Goal: Task Accomplishment & Management: Use online tool/utility

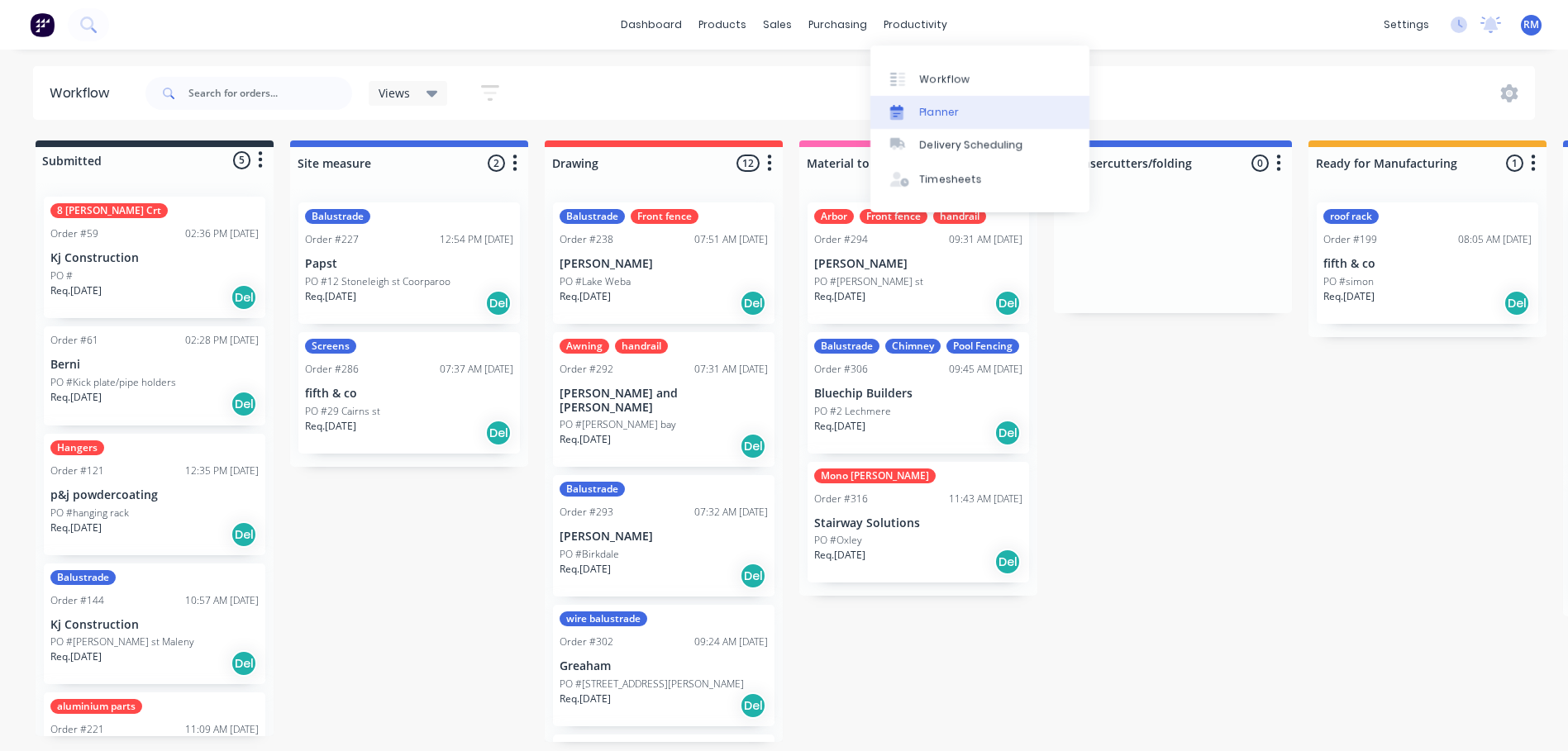
click at [920, 108] on link "Planner" at bounding box center [980, 113] width 219 height 33
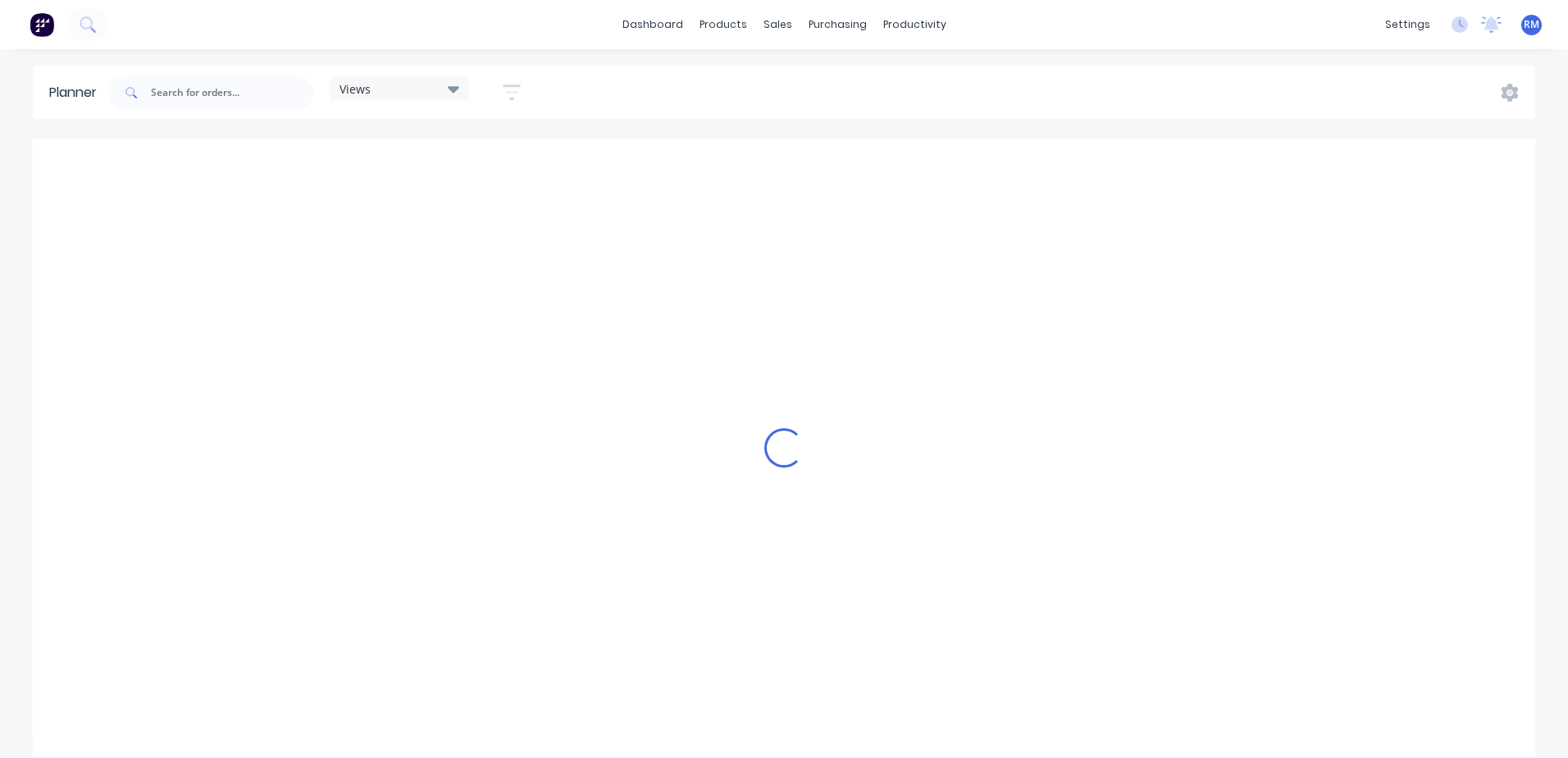
scroll to position [0, 2887]
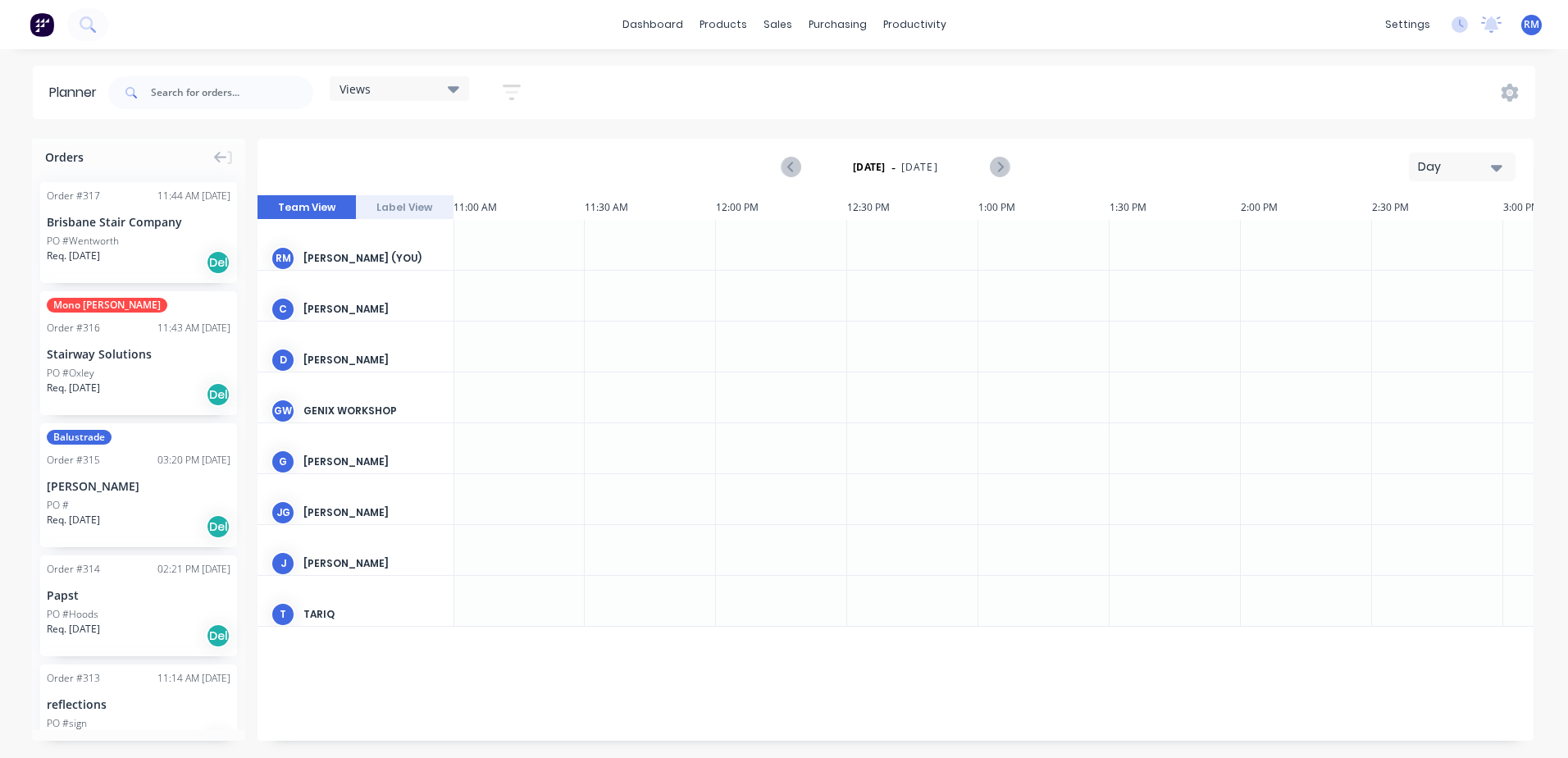
click at [1496, 162] on icon "button" at bounding box center [1496, 167] width 12 height 18
click at [1424, 243] on div "Week" at bounding box center [1432, 244] width 162 height 33
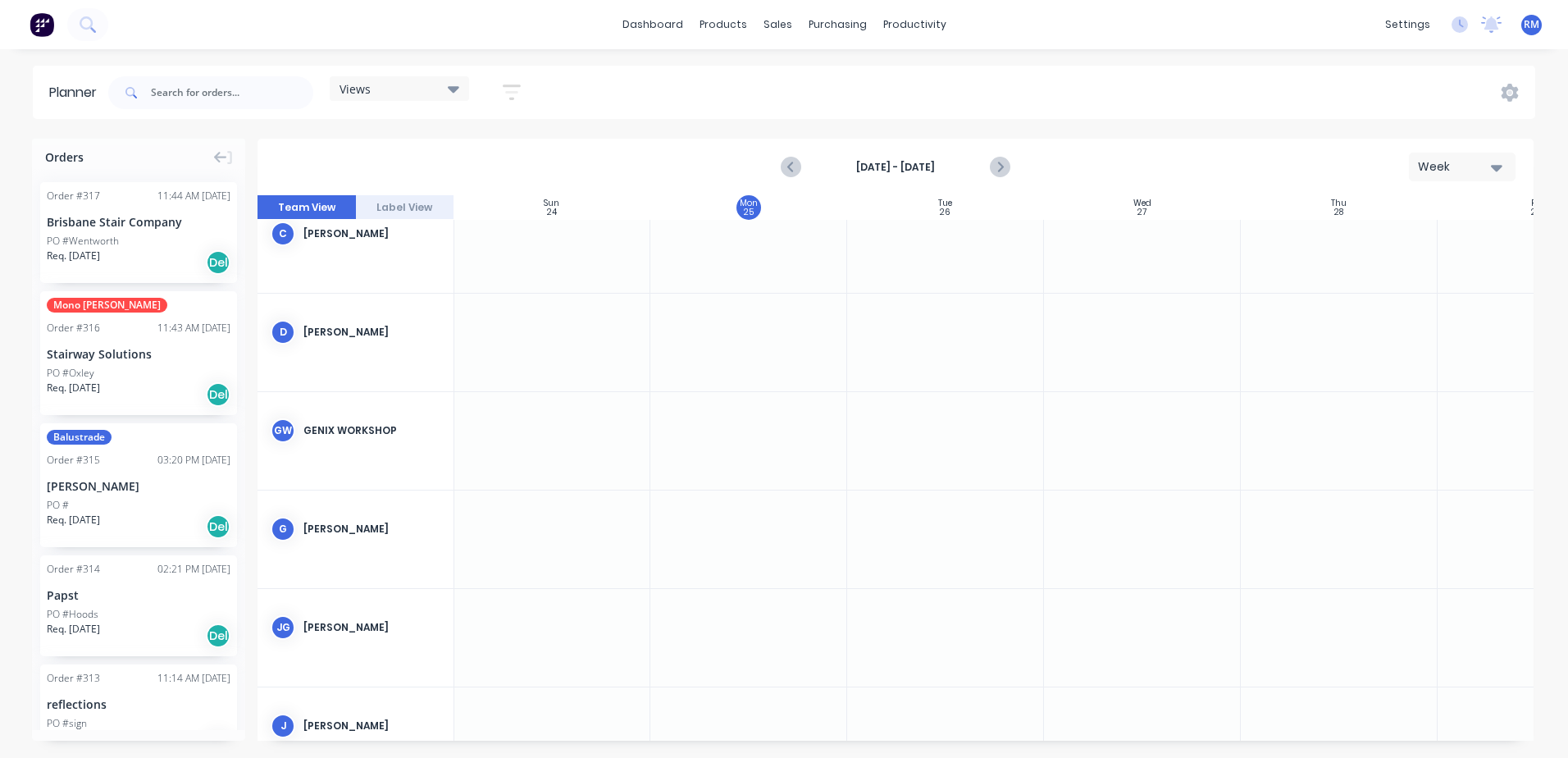
scroll to position [0, 1]
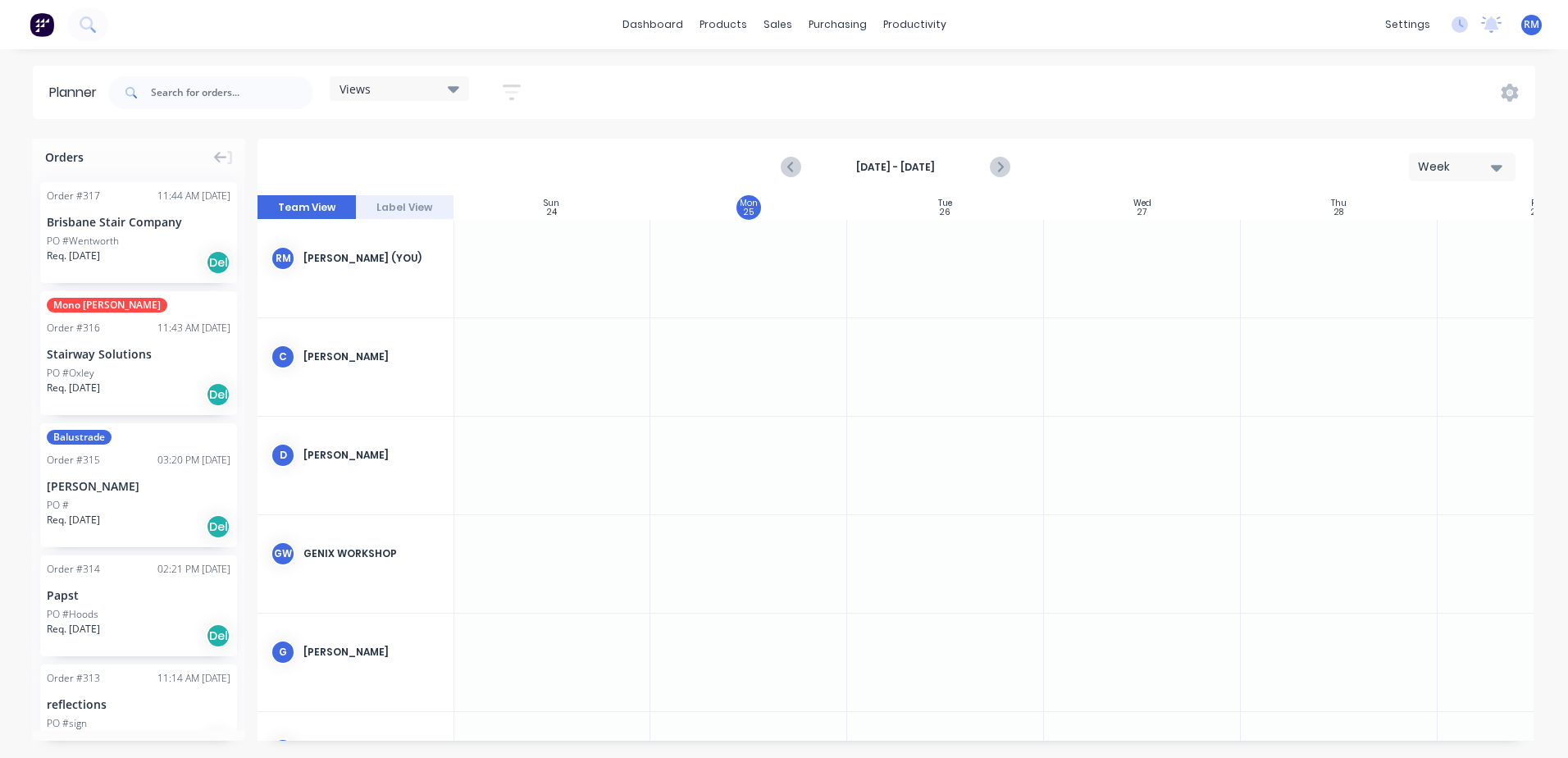
click at [733, 349] on div at bounding box center [749, 367] width 196 height 97
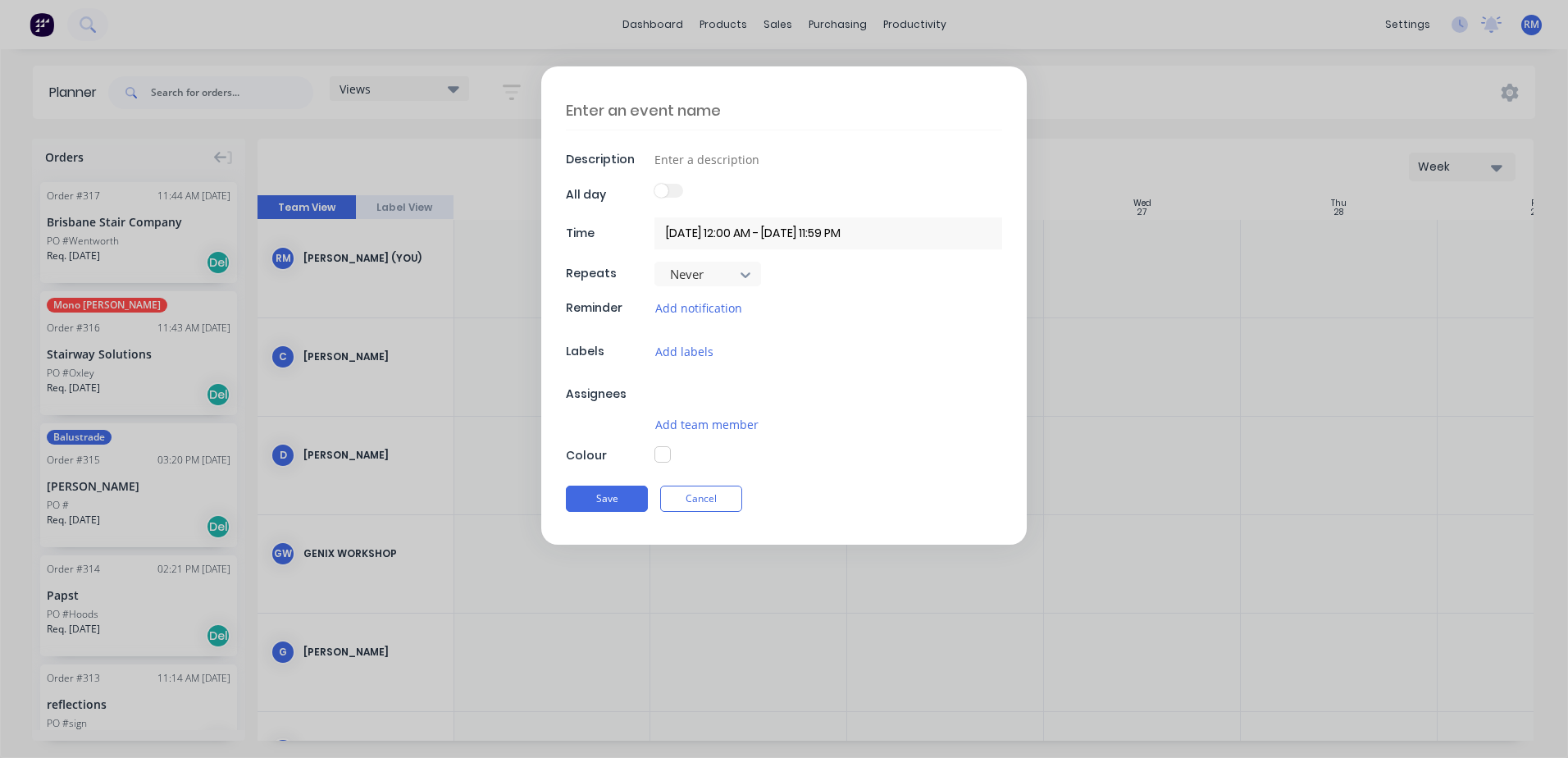
type textarea "x"
click at [663, 109] on textarea at bounding box center [784, 110] width 436 height 39
type textarea "s"
type textarea "x"
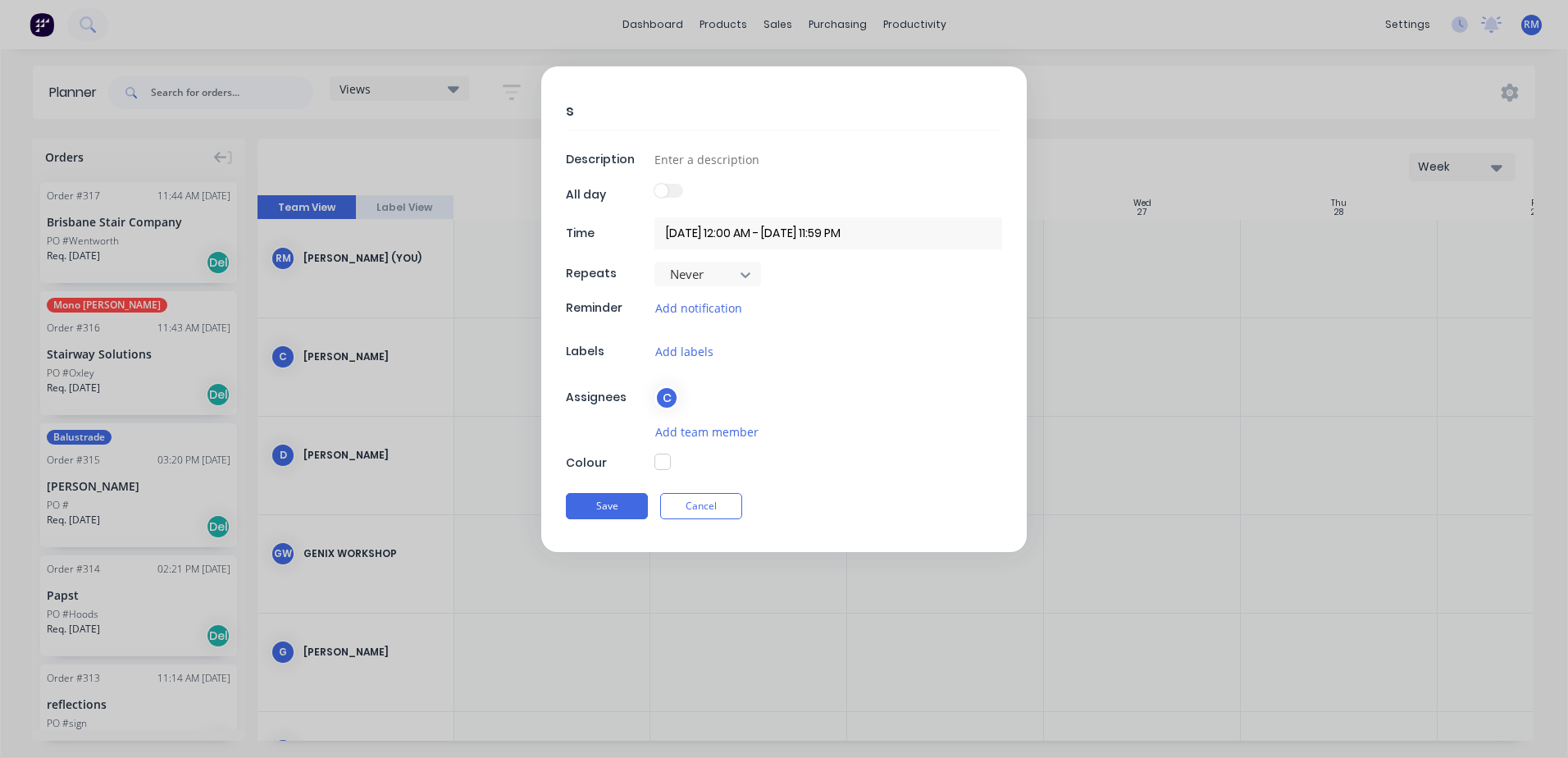
type textarea "sp"
type textarea "x"
type textarea "spi"
type textarea "x"
type textarea "spir"
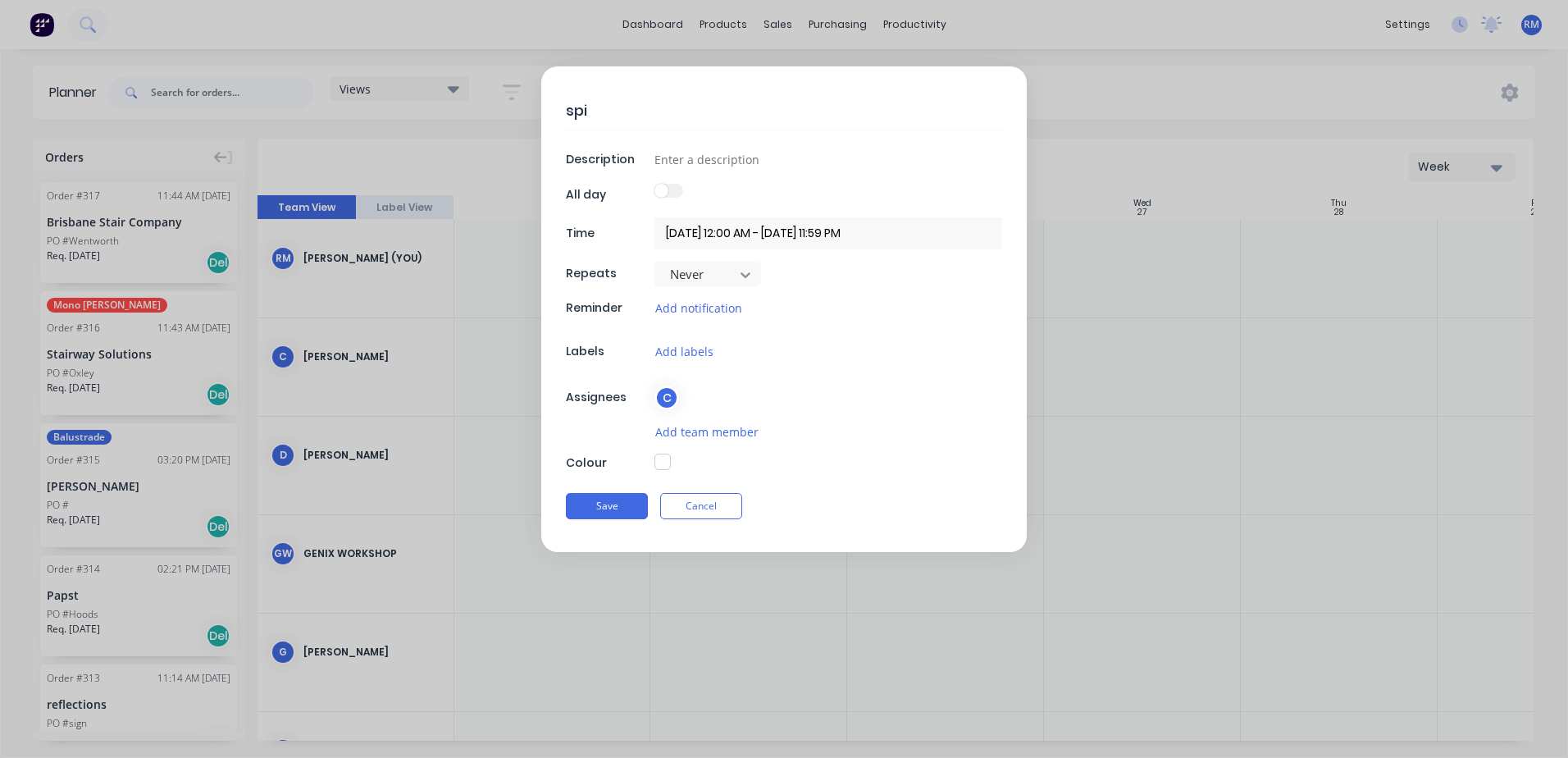
type textarea "x"
type textarea "spira"
type textarea "x"
type textarea "spiral"
type textarea "x"
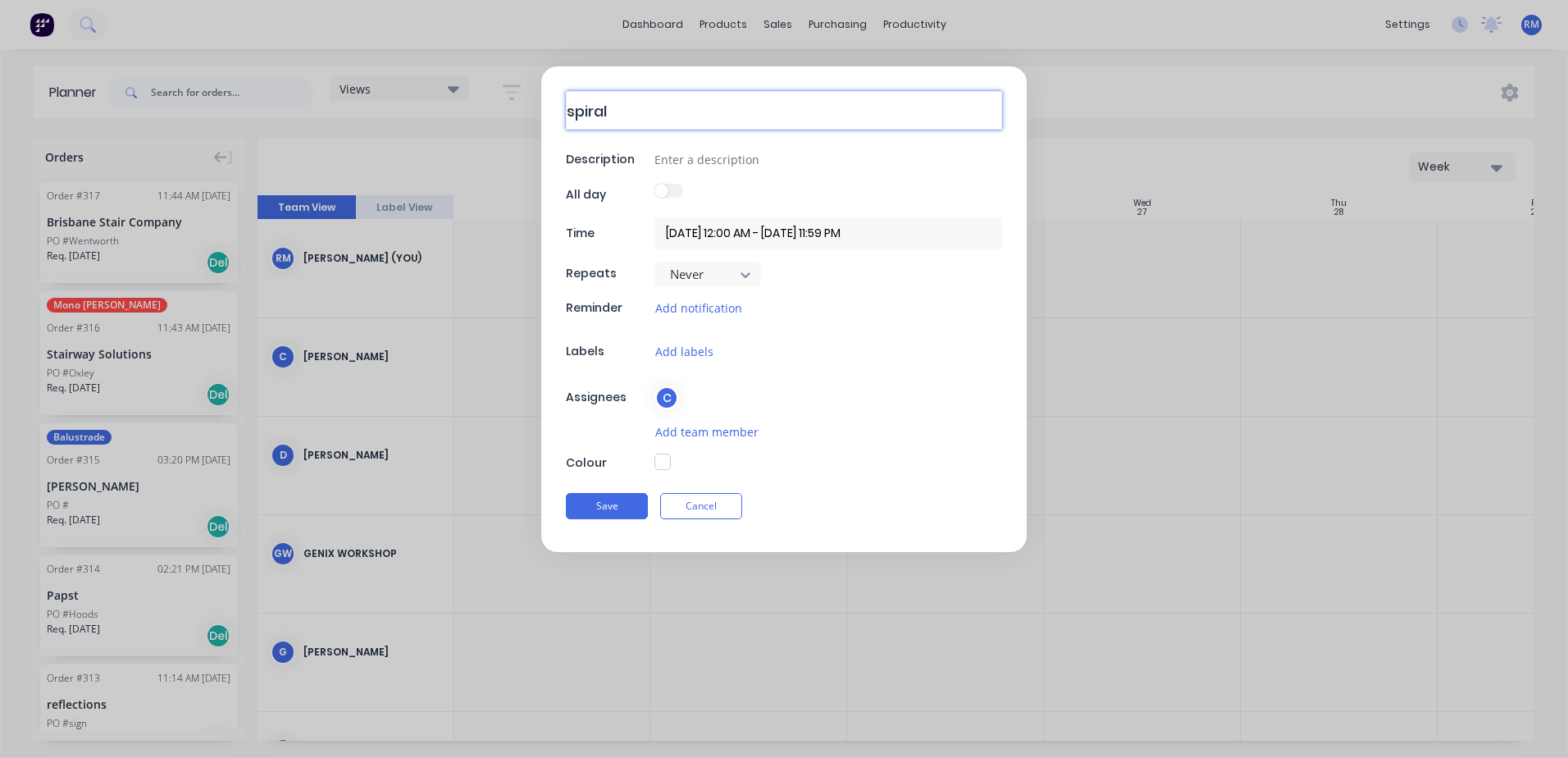
type textarea "spirals"
type textarea "x"
type textarea "spirals"
click at [623, 508] on button "Save" at bounding box center [606, 507] width 82 height 27
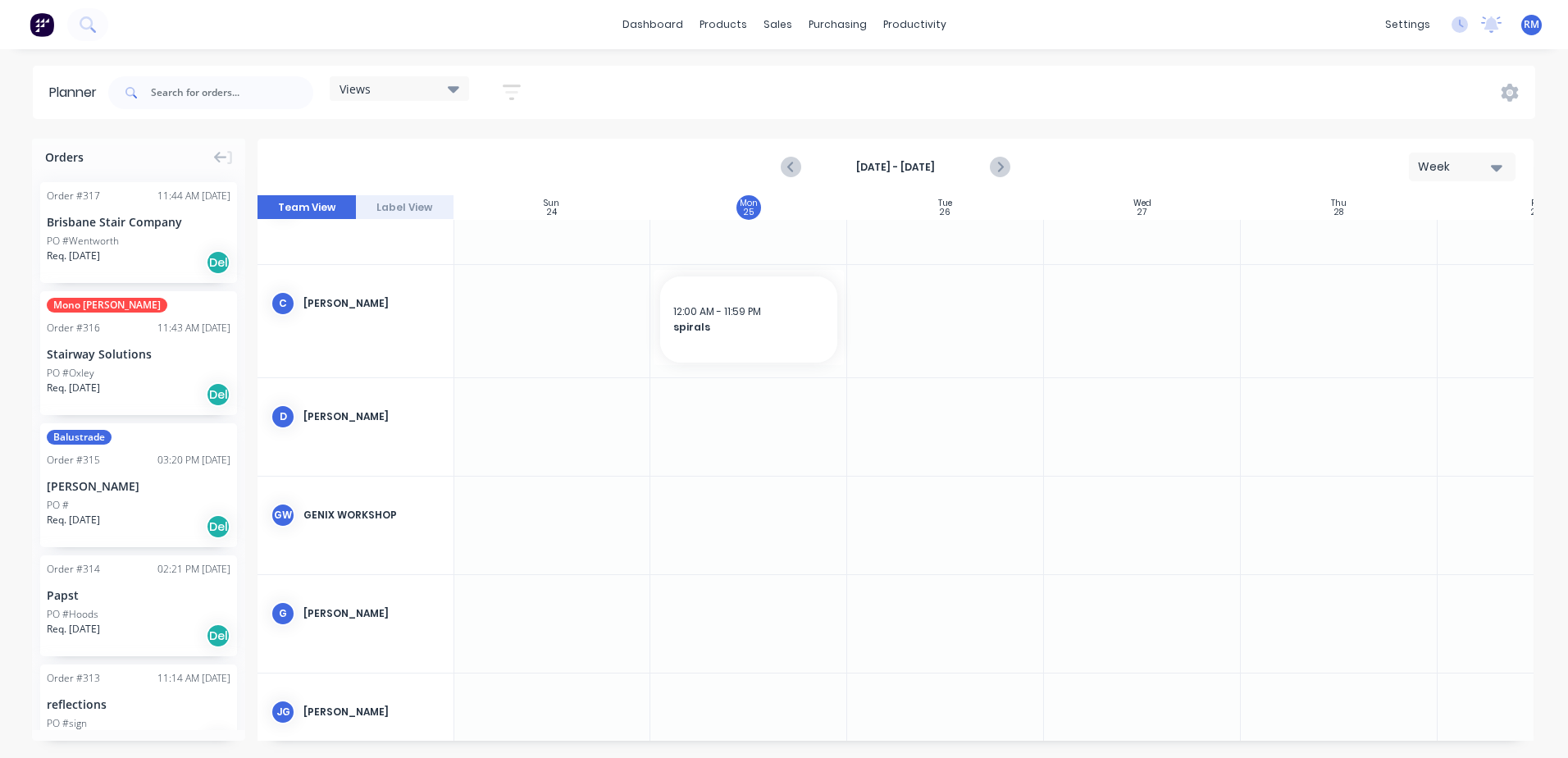
scroll to position [82, 1]
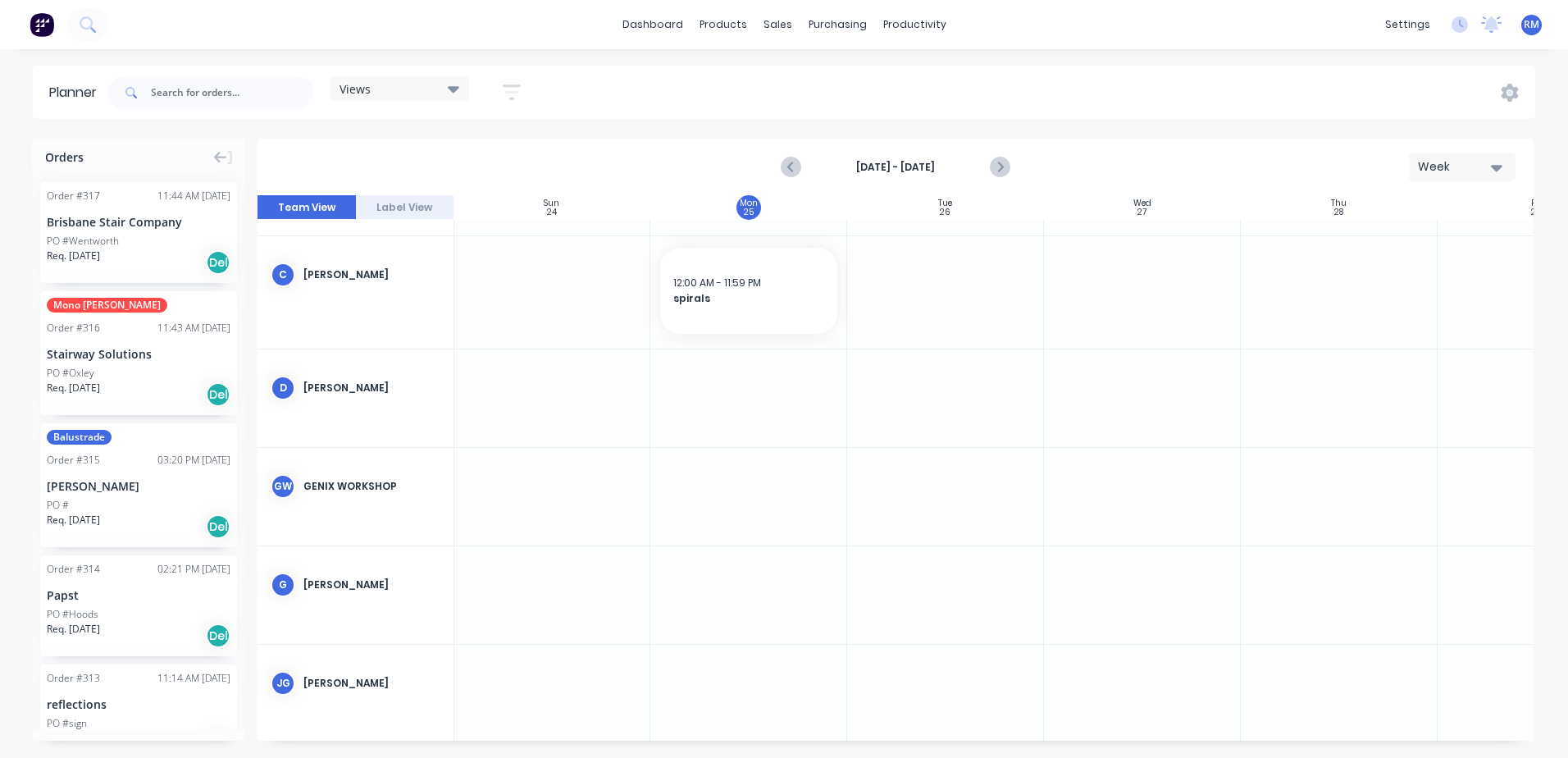
click at [717, 385] on div at bounding box center [749, 398] width 196 height 97
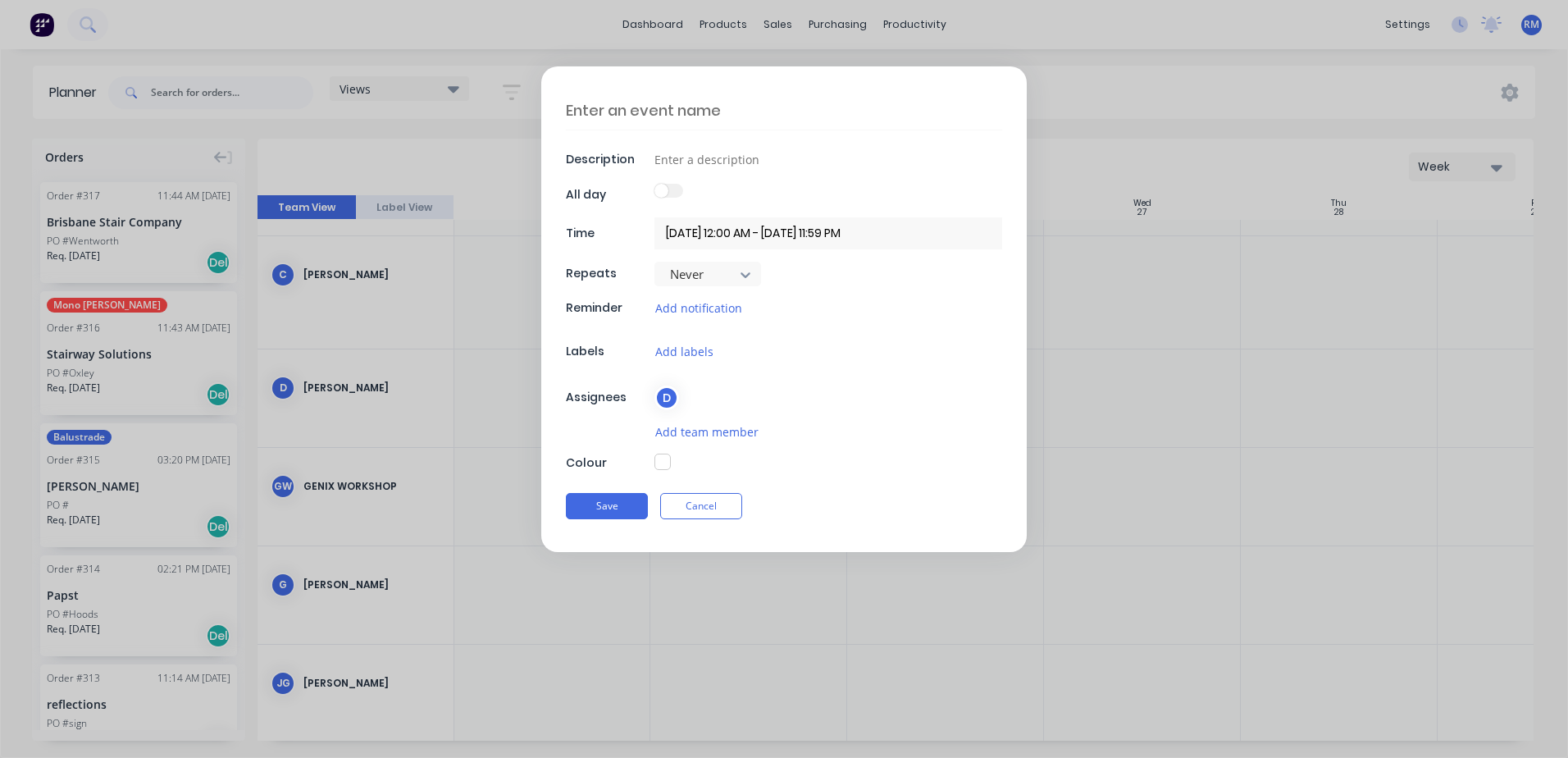
click at [706, 112] on textarea at bounding box center [784, 110] width 436 height 39
type textarea "x"
type textarea "c"
type textarea "x"
type textarea "cl"
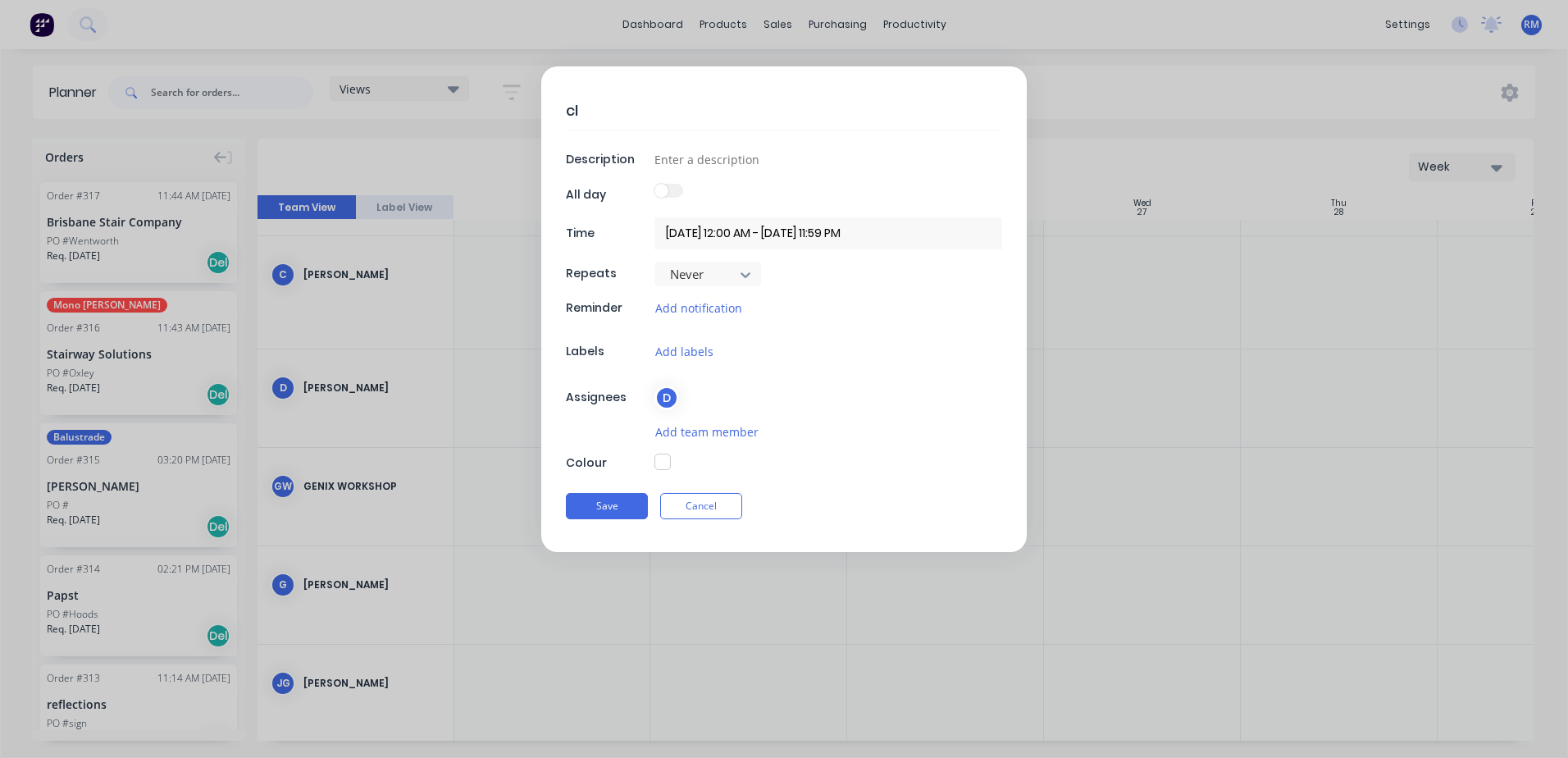
type textarea "x"
type textarea "clo"
type textarea "x"
type textarea "clou"
type textarea "x"
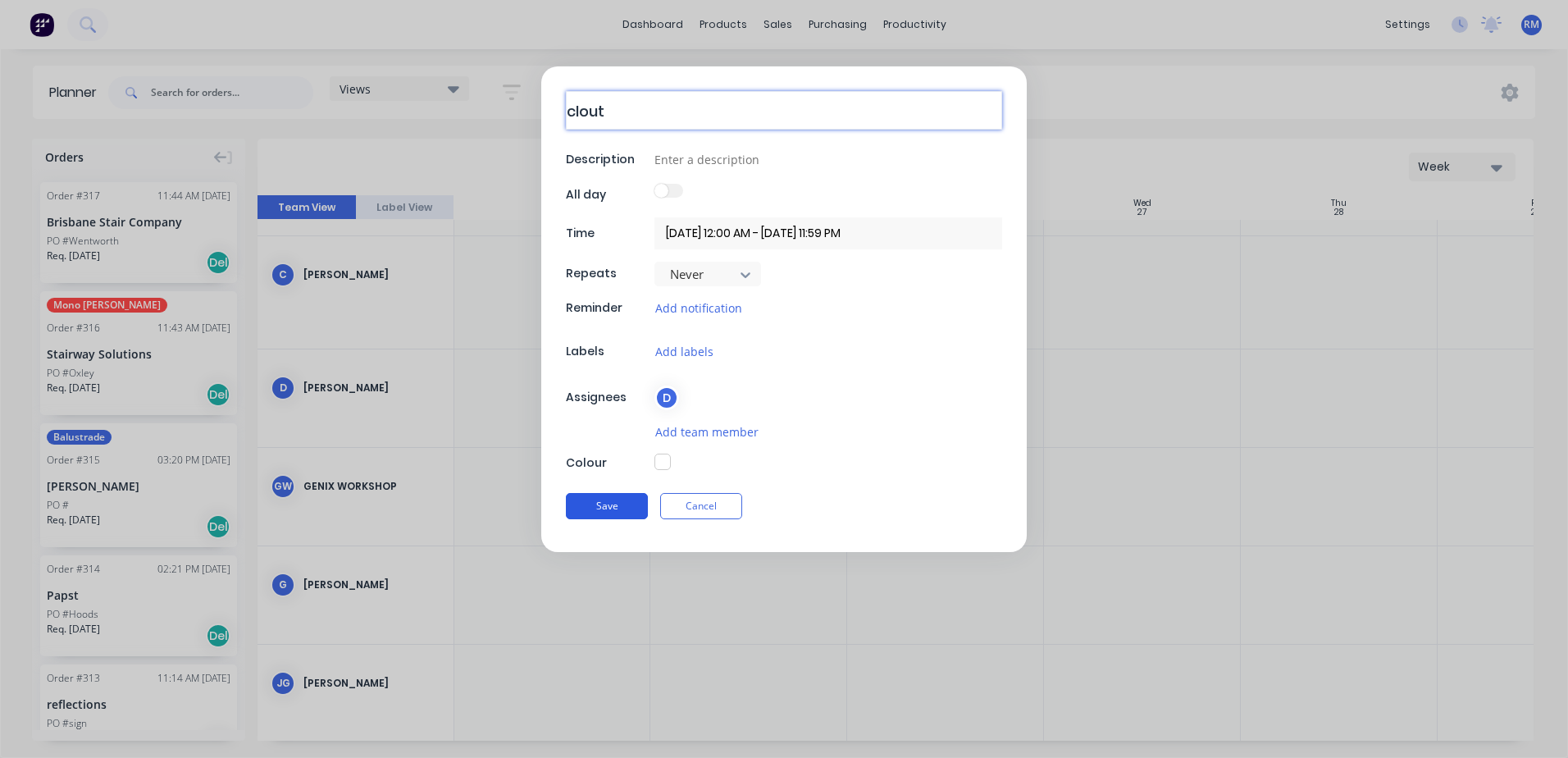
type textarea "clout"
click at [602, 512] on button "Save" at bounding box center [606, 506] width 82 height 27
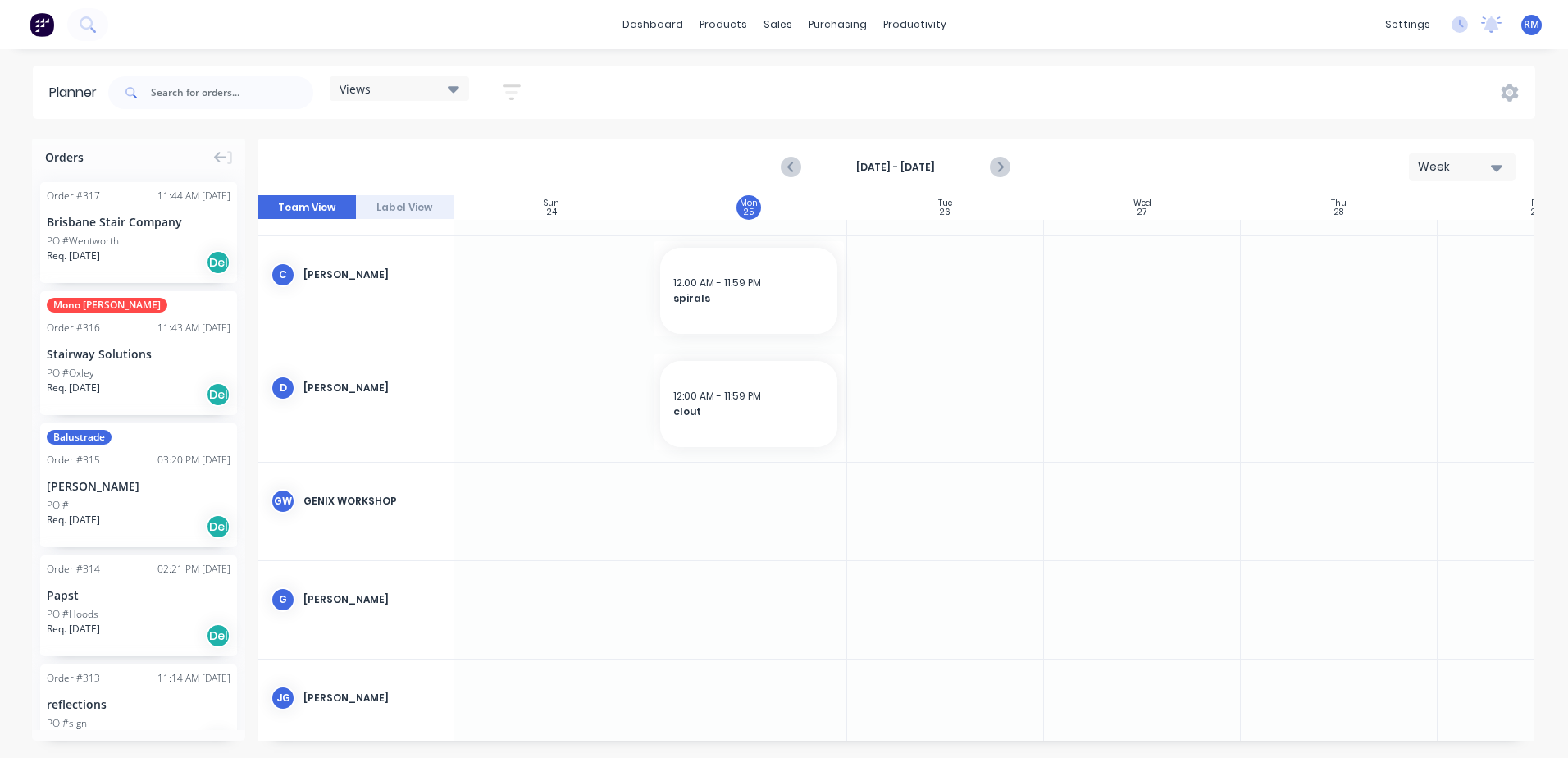
click at [930, 372] on div at bounding box center [945, 406] width 196 height 112
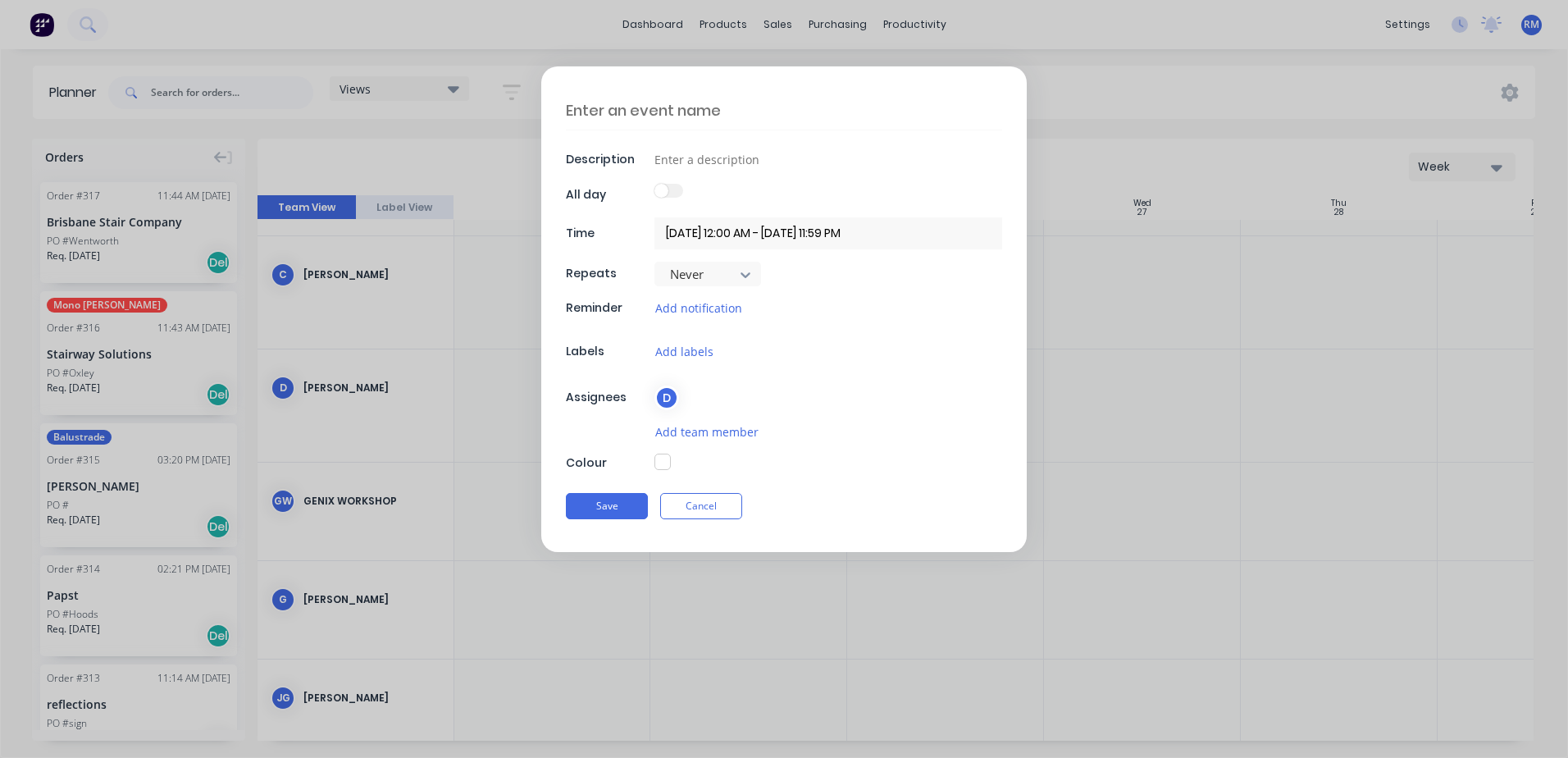
click at [760, 110] on textarea at bounding box center [784, 110] width 436 height 39
type textarea "x"
type textarea "n"
type textarea "x"
type textarea "ne"
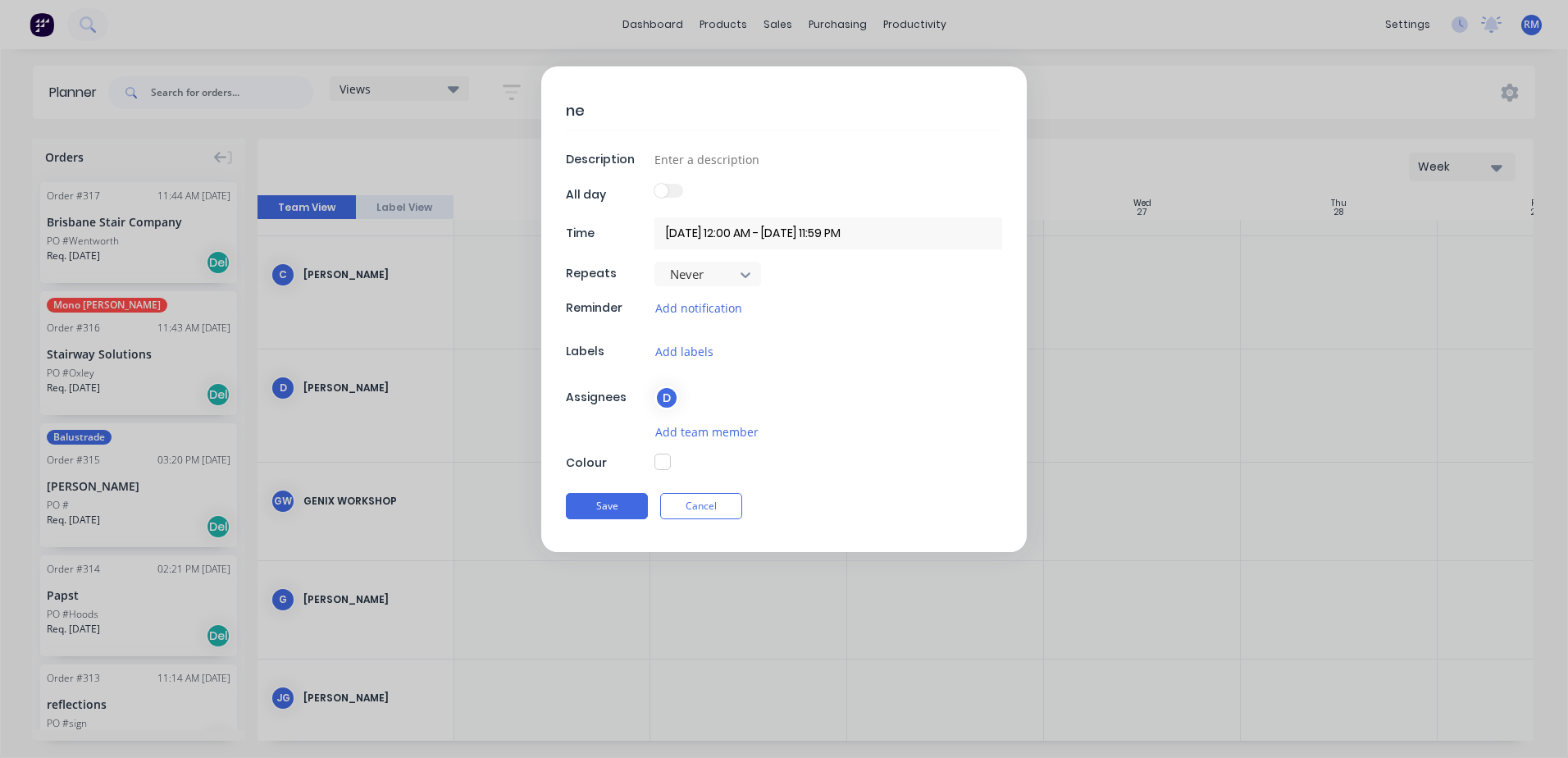
type textarea "x"
type textarea "nes"
type textarea "x"
type textarea "nest"
type textarea "x"
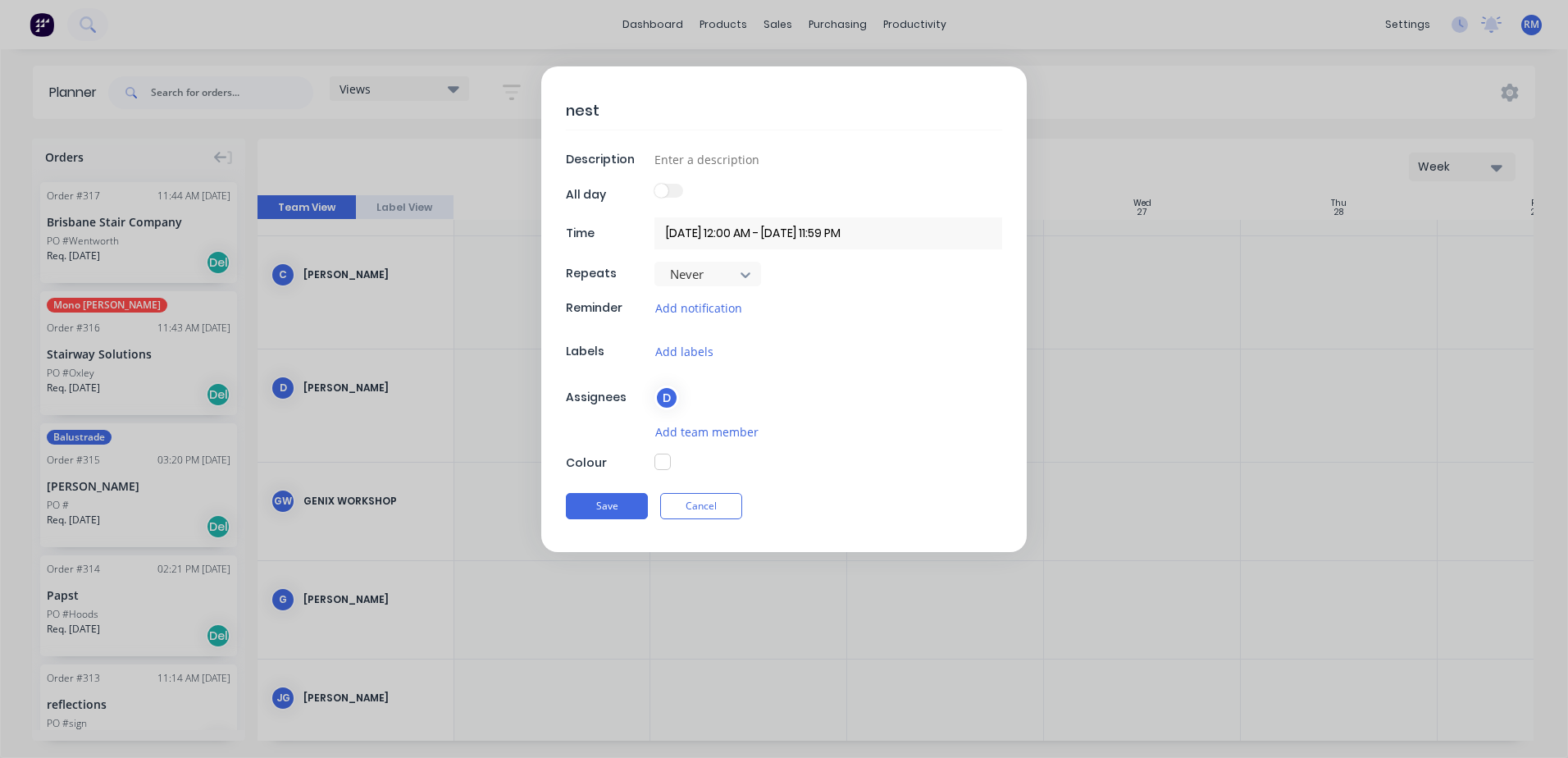
type textarea "nest"
type textarea "x"
type textarea "nest g"
type textarea "x"
type textarea "nest go"
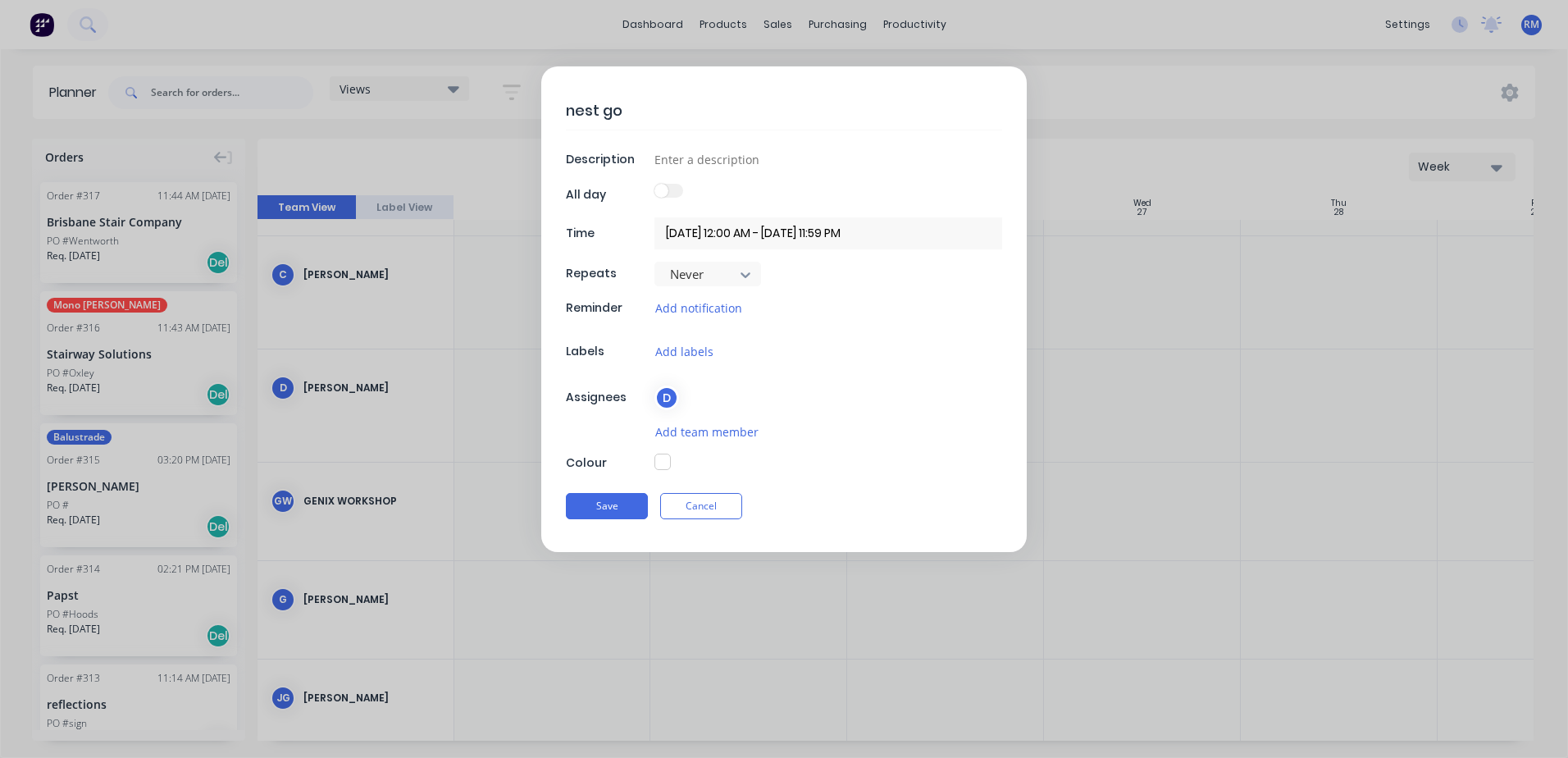
type textarea "x"
type textarea "nest go"
type textarea "x"
type textarea "nest go k"
type textarea "x"
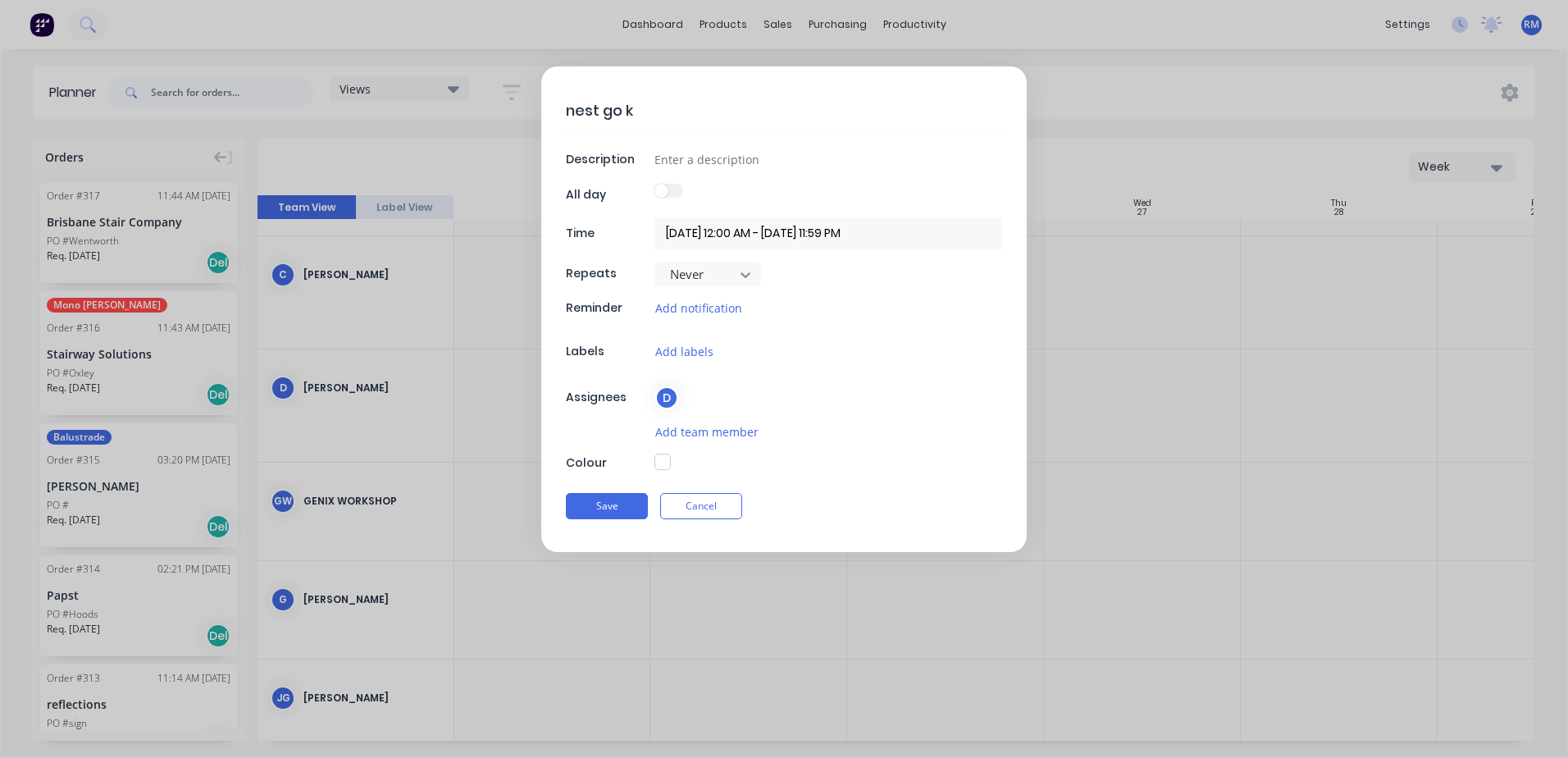
type textarea "nest go ka"
type textarea "x"
type textarea "nest go kar"
type textarea "x"
type textarea "nest go kart"
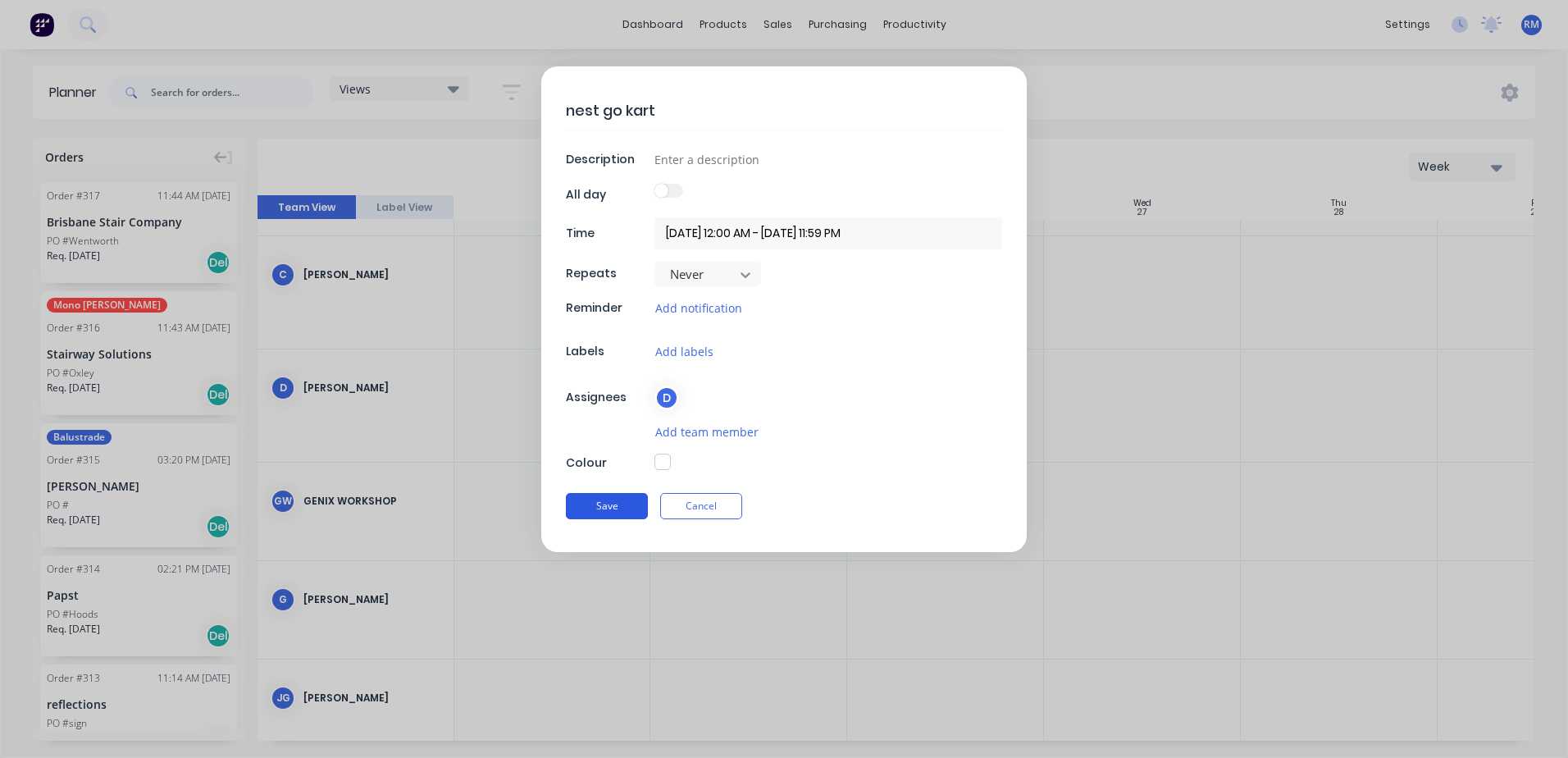
click at [611, 496] on button "Save" at bounding box center [606, 506] width 82 height 27
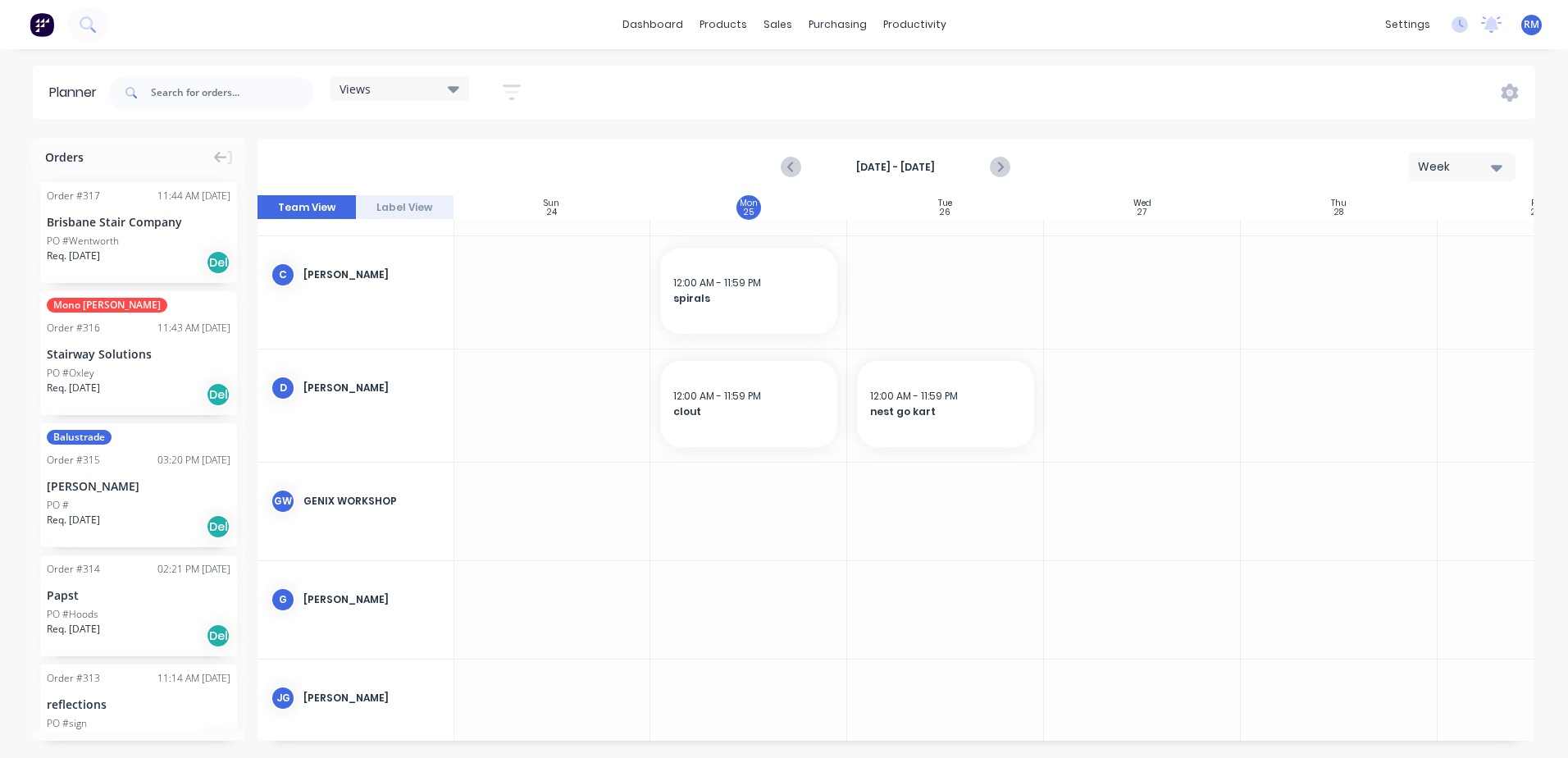
click at [916, 592] on div at bounding box center [945, 609] width 196 height 97
click at [916, 593] on div at bounding box center [945, 609] width 196 height 97
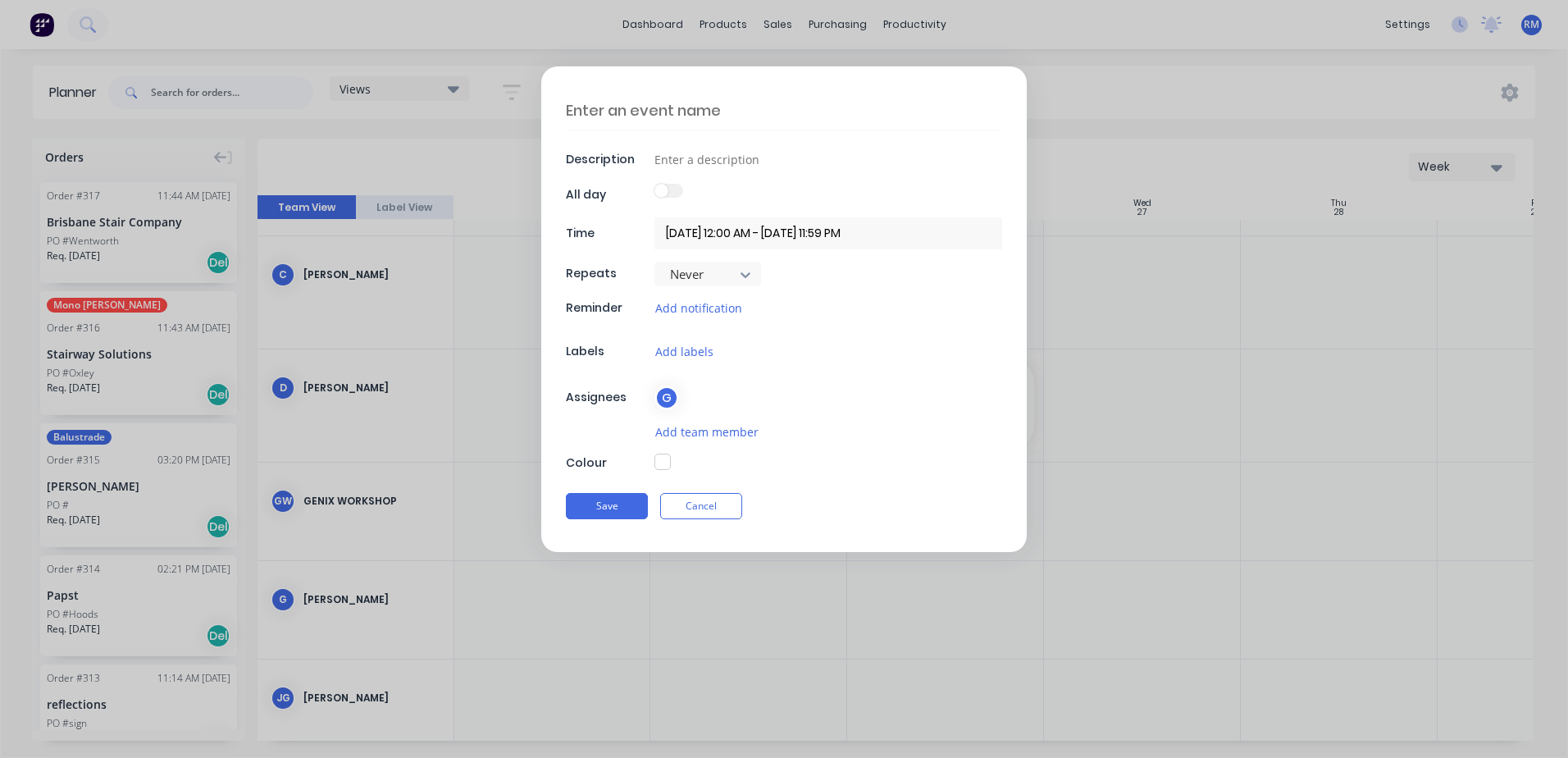
click at [748, 112] on textarea at bounding box center [784, 110] width 436 height 39
type textarea "x"
type textarea "r"
type textarea "x"
type textarea "ri"
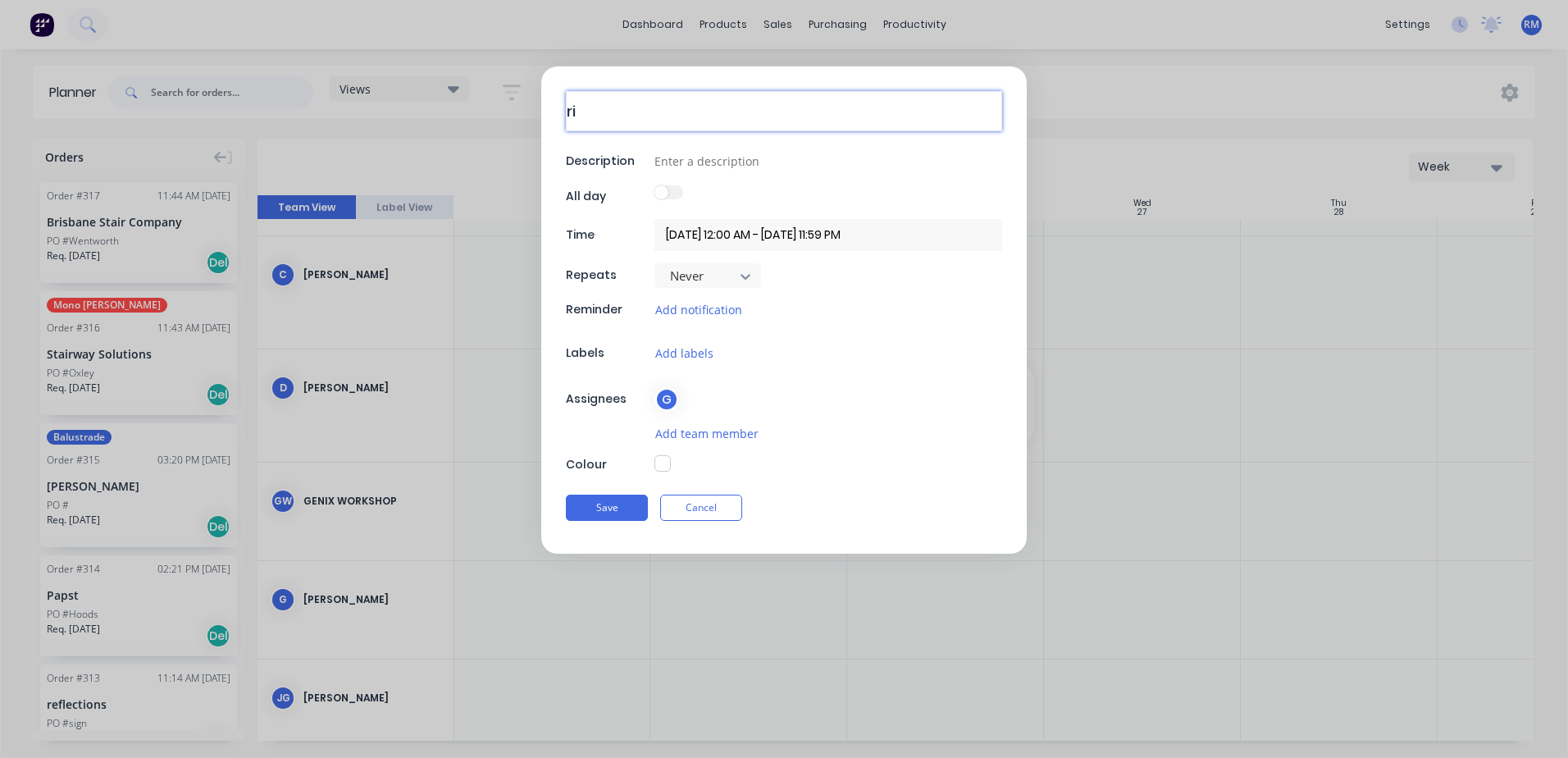
type textarea "x"
type textarea "ris"
type textarea "x"
type textarea "rise"
type textarea "x"
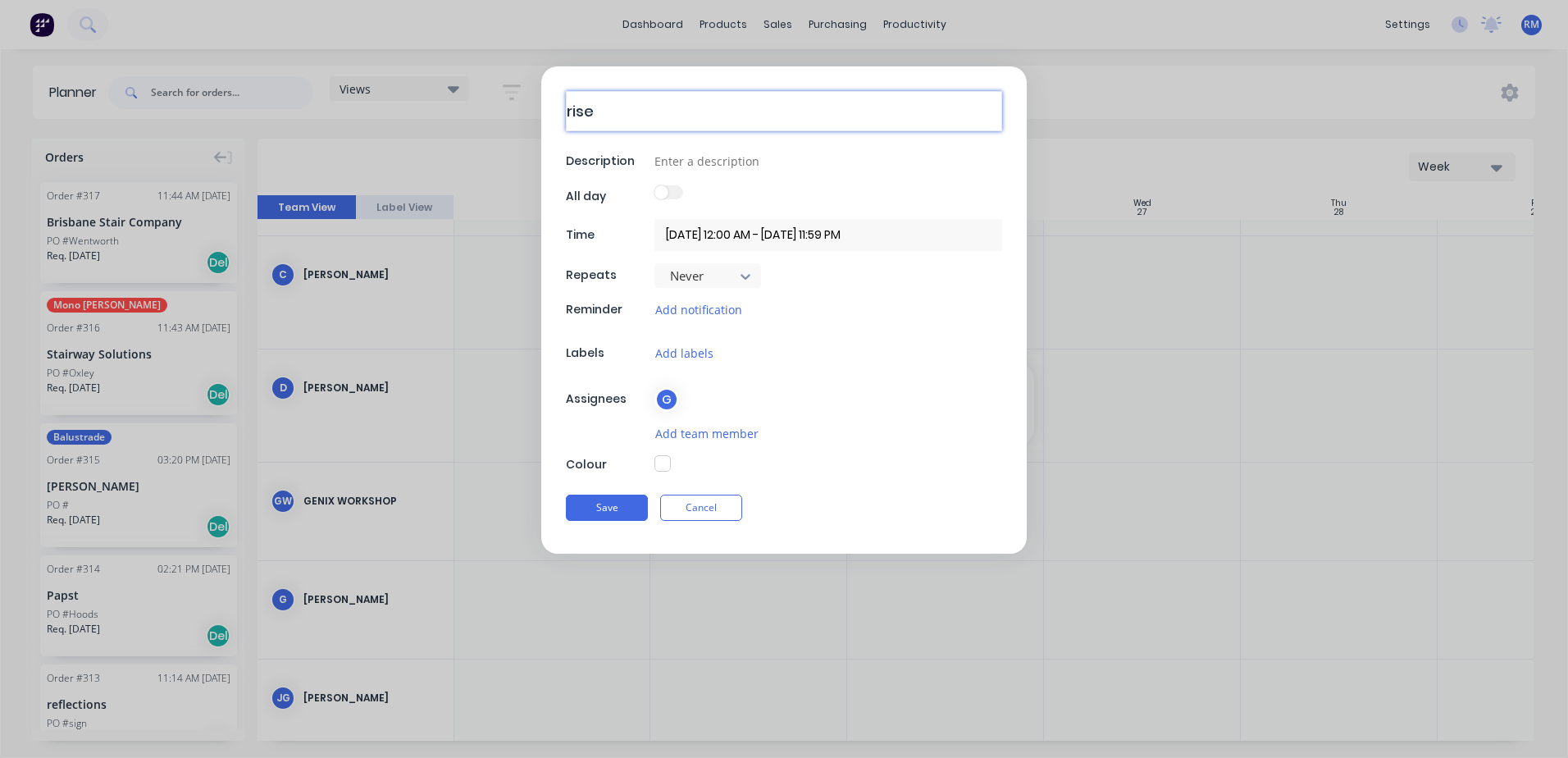
type textarea "rise"
type textarea "x"
type textarea "rise /"
type textarea "x"
type textarea "rise /c"
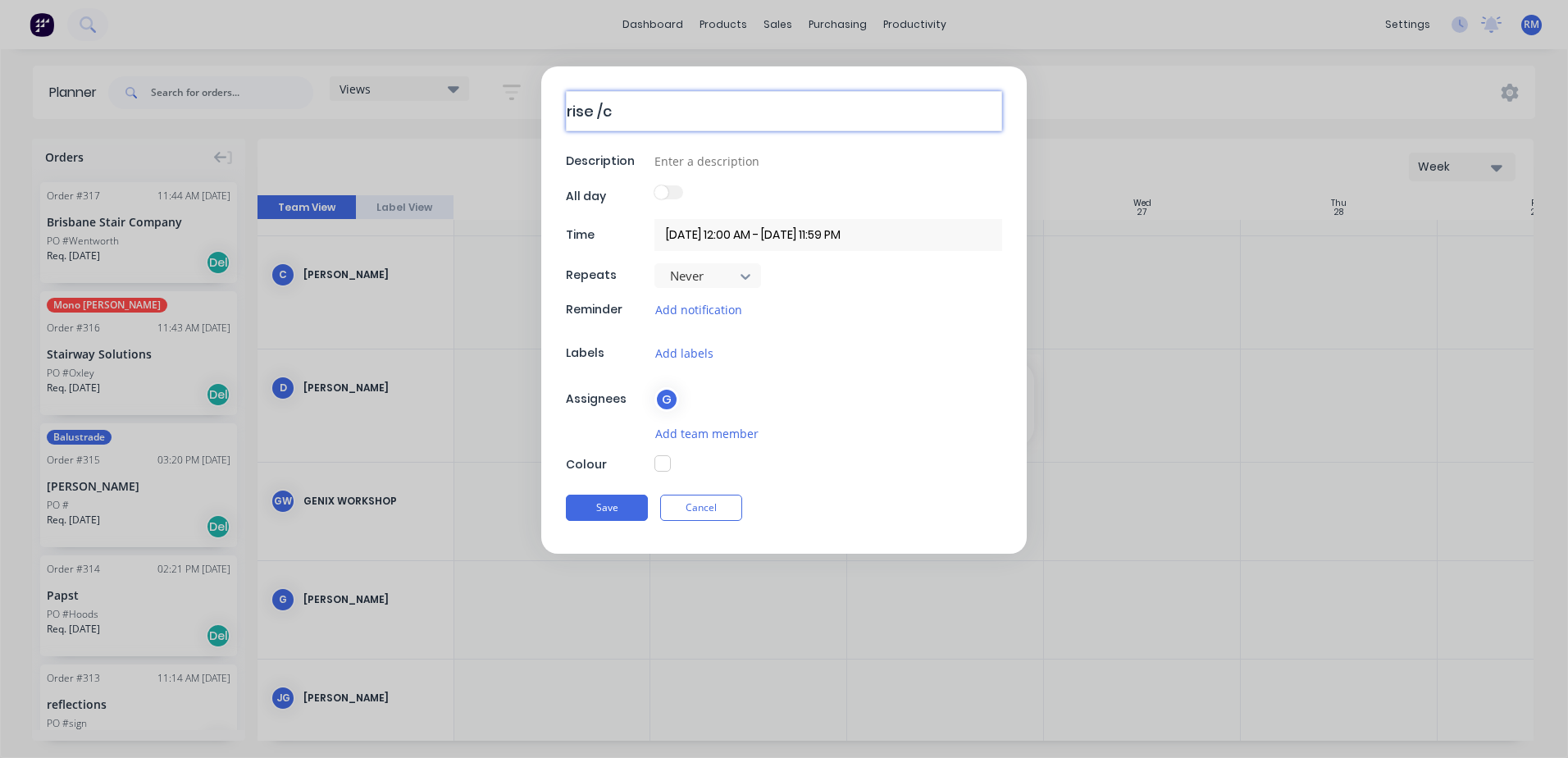
type textarea "x"
type textarea "rise /cl"
type textarea "x"
type textarea "rise /clo"
type textarea "x"
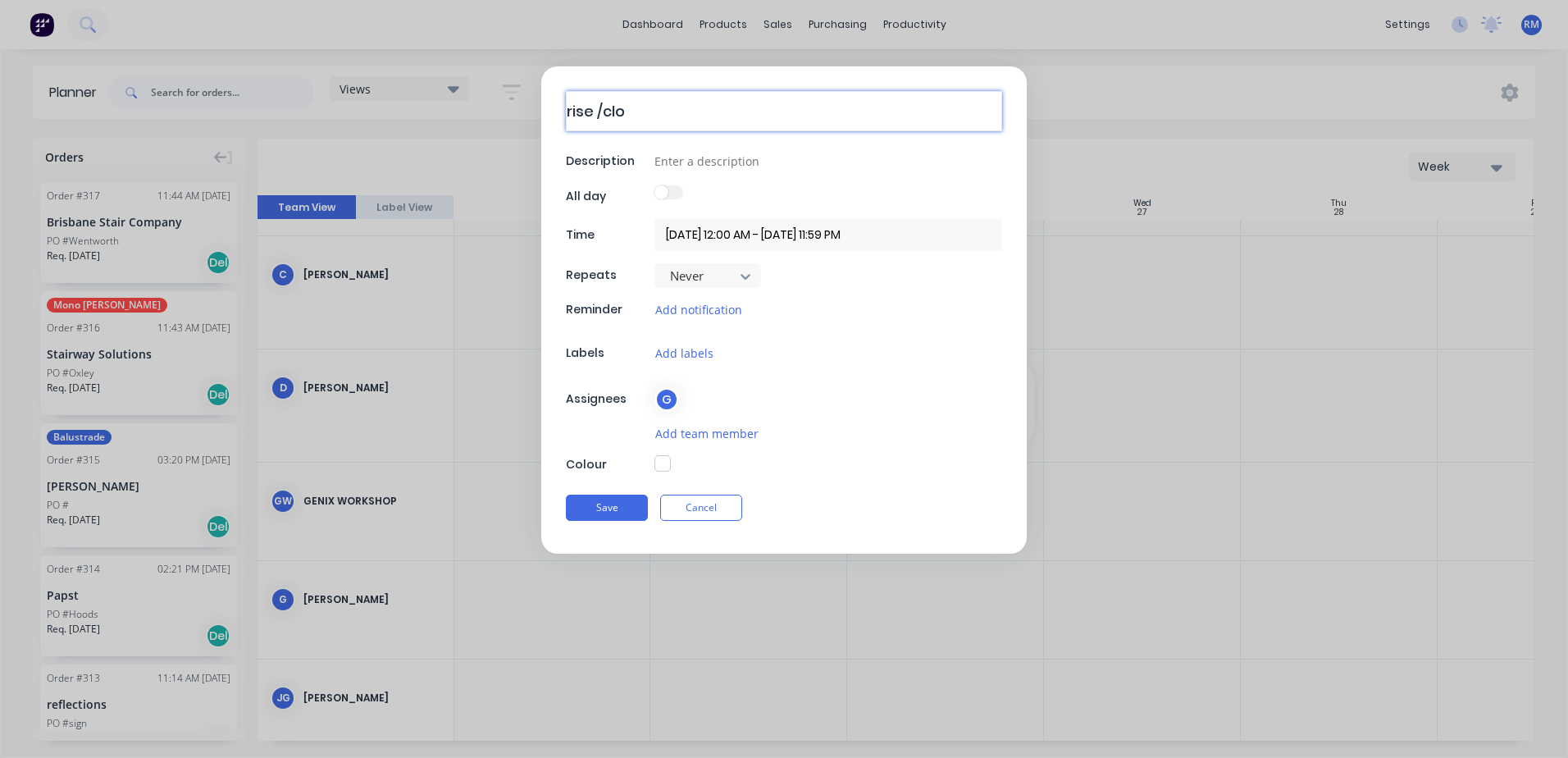
type textarea "rise /clou"
type textarea "x"
type textarea "rise /clout"
type textarea "x"
type textarea "rise /clout"
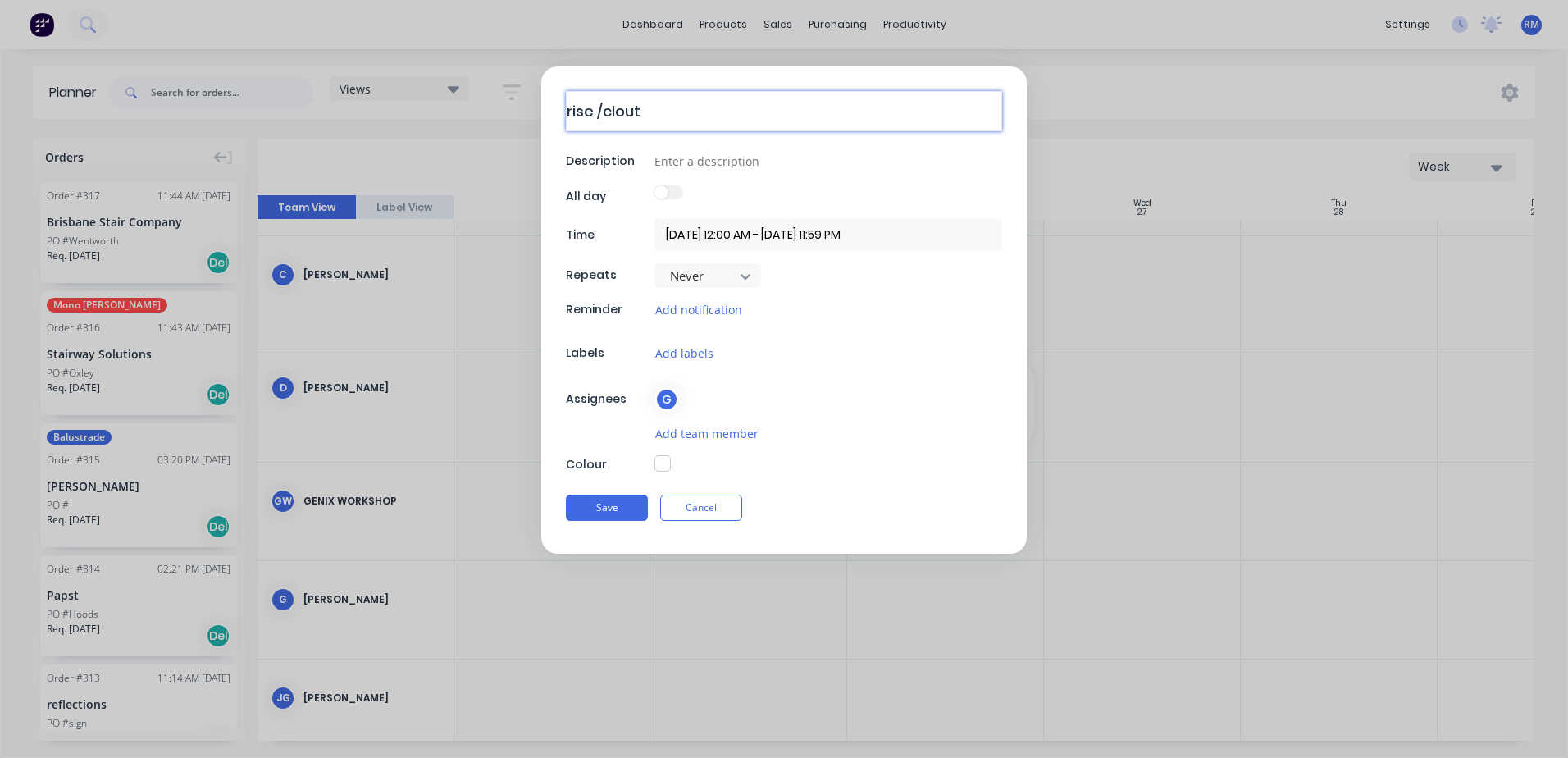
type textarea "x"
type textarea "rise /clout f"
type textarea "x"
type textarea "rise /clout fr"
type textarea "x"
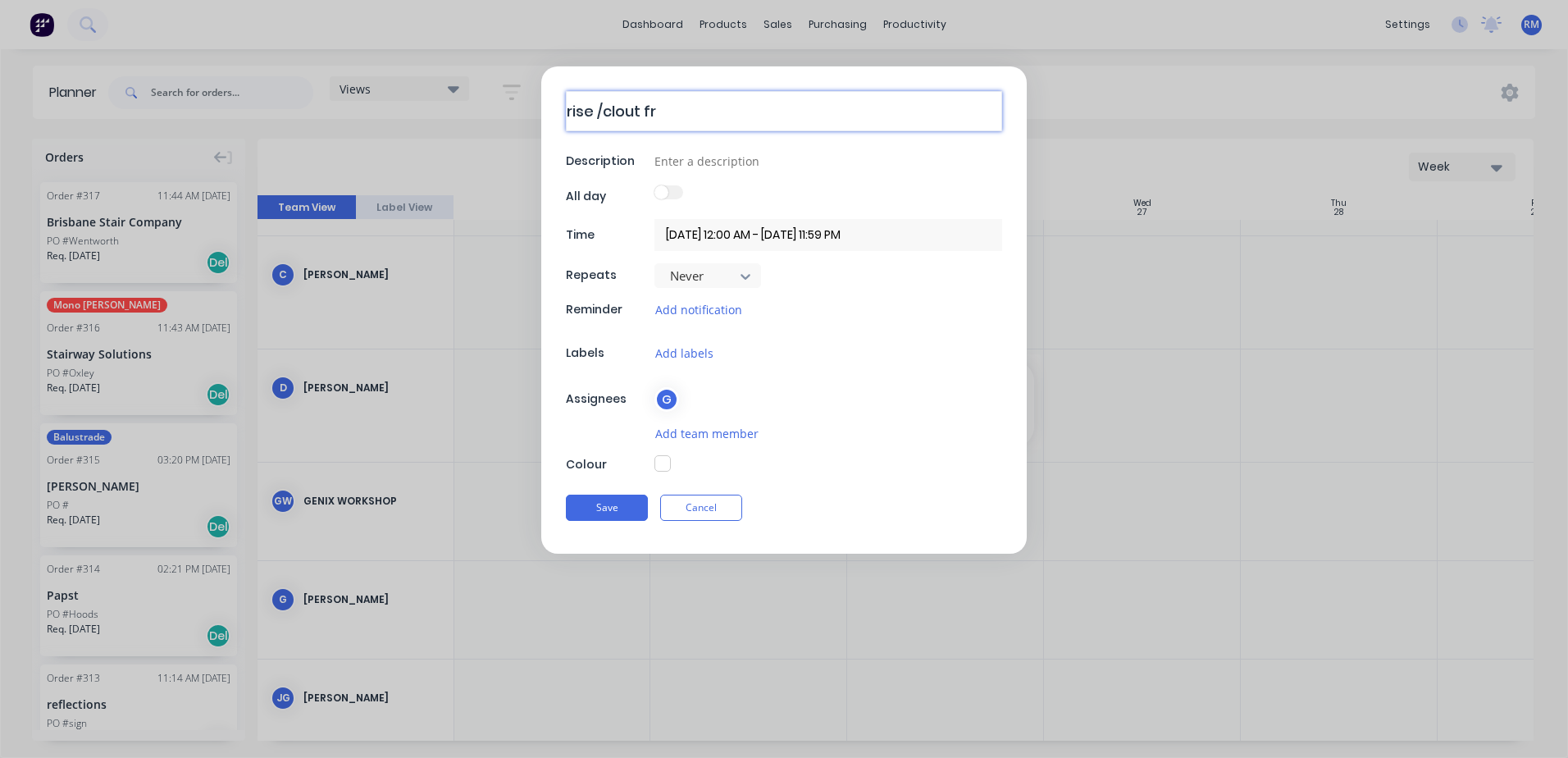
type textarea "rise /clout fra"
type textarea "x"
type textarea "rise /clout fram"
type textarea "x"
type textarea "rise /clout frame"
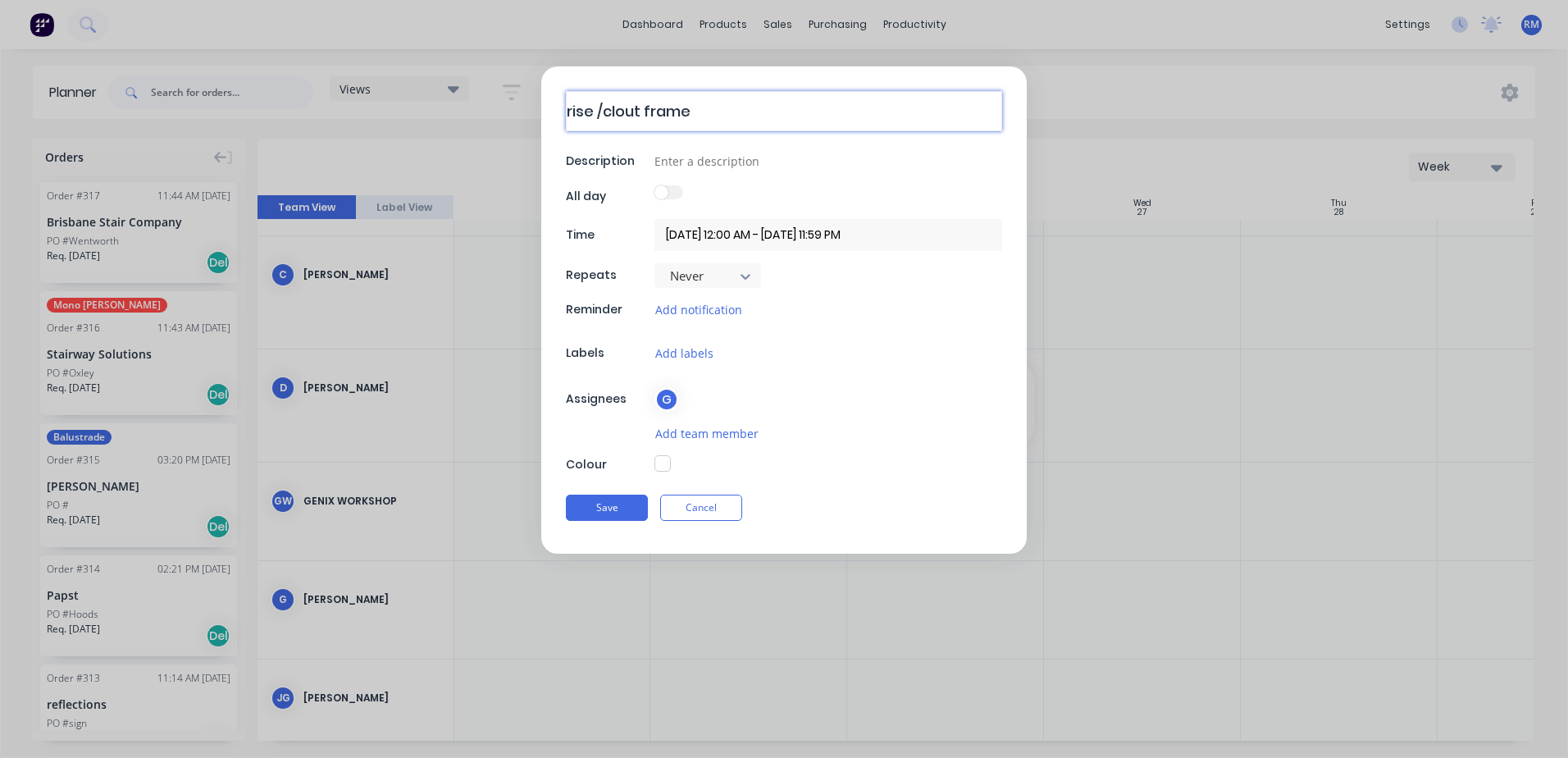
type textarea "x"
type textarea "rise /clout frames"
click at [612, 501] on button "Save" at bounding box center [606, 507] width 82 height 27
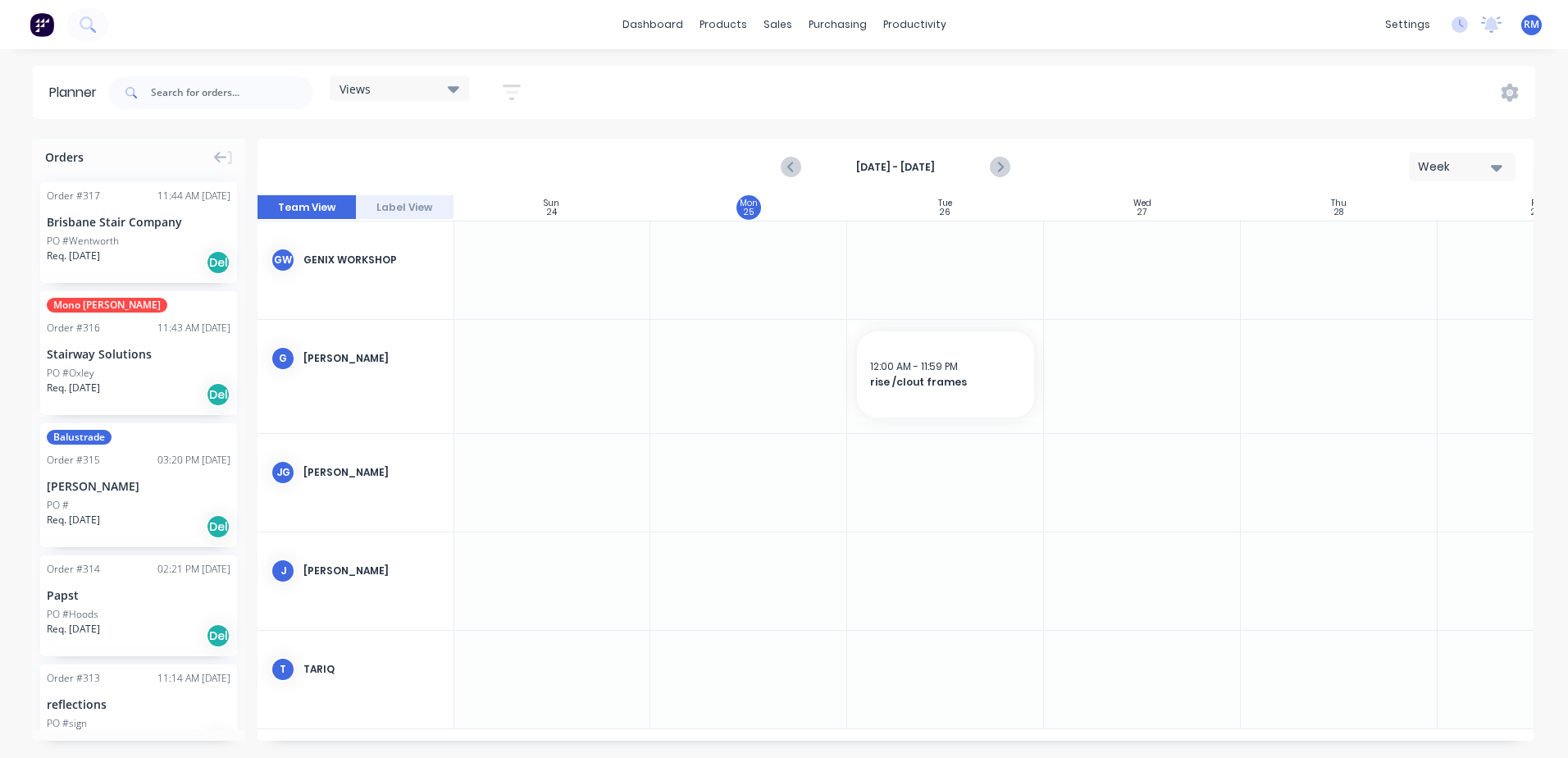
scroll to position [330, 1]
click at [909, 554] on div at bounding box center [945, 580] width 196 height 97
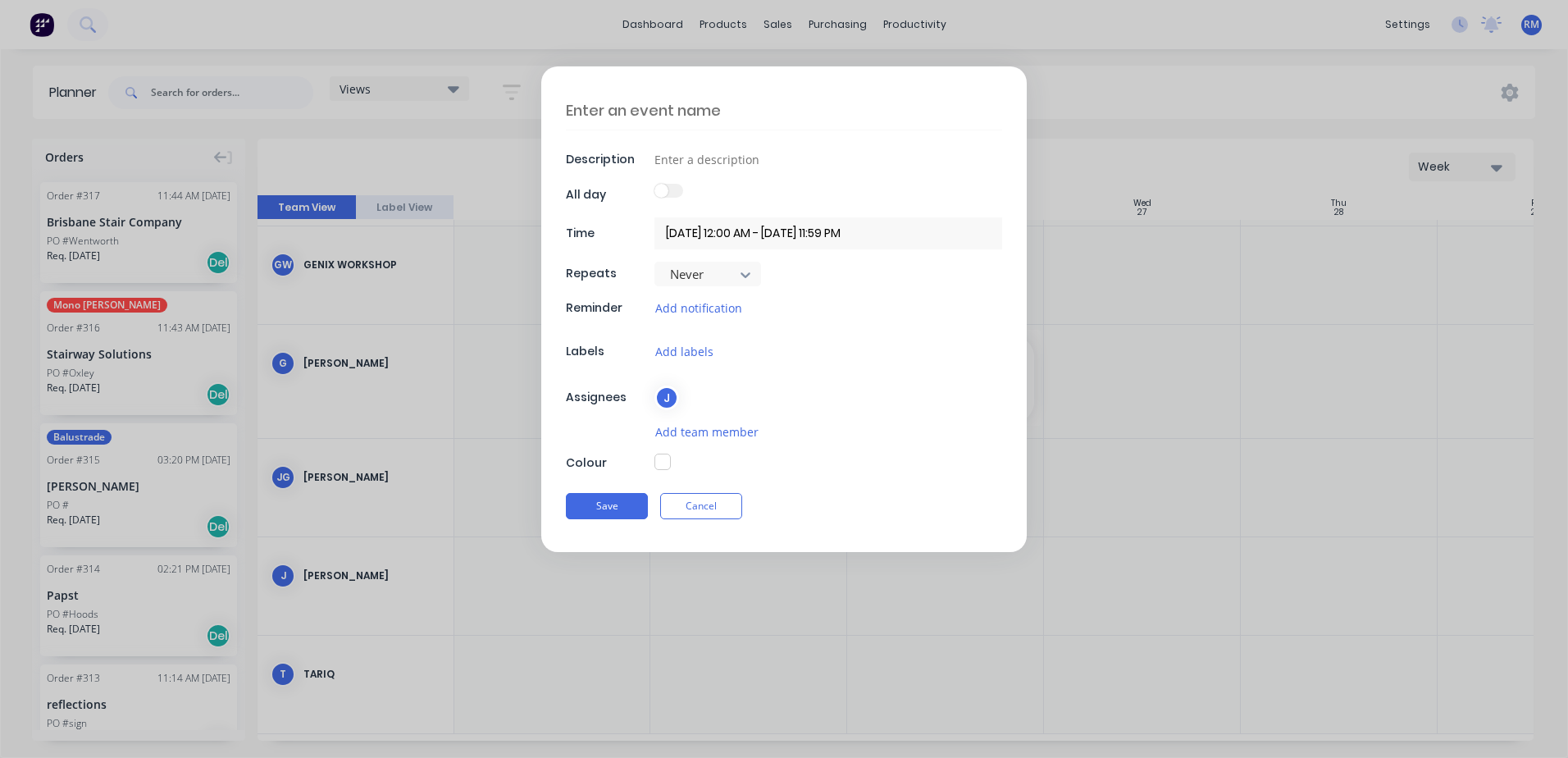
click at [683, 104] on textarea at bounding box center [784, 110] width 436 height 39
type textarea "x"
type textarea "s"
type textarea "x"
type textarea "sw"
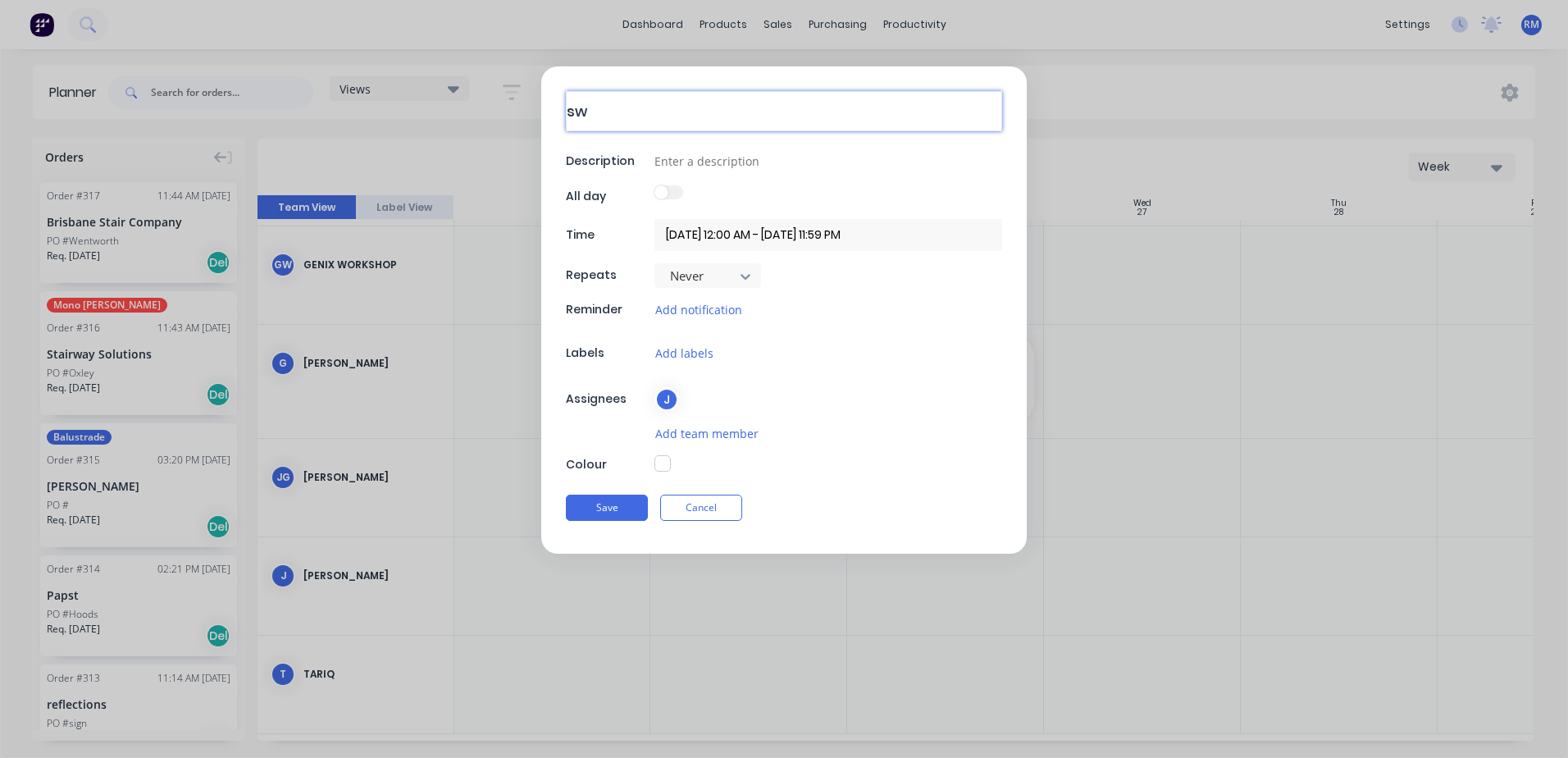
type textarea "x"
type textarea "sws"
click at [614, 505] on button "Save" at bounding box center [606, 506] width 82 height 27
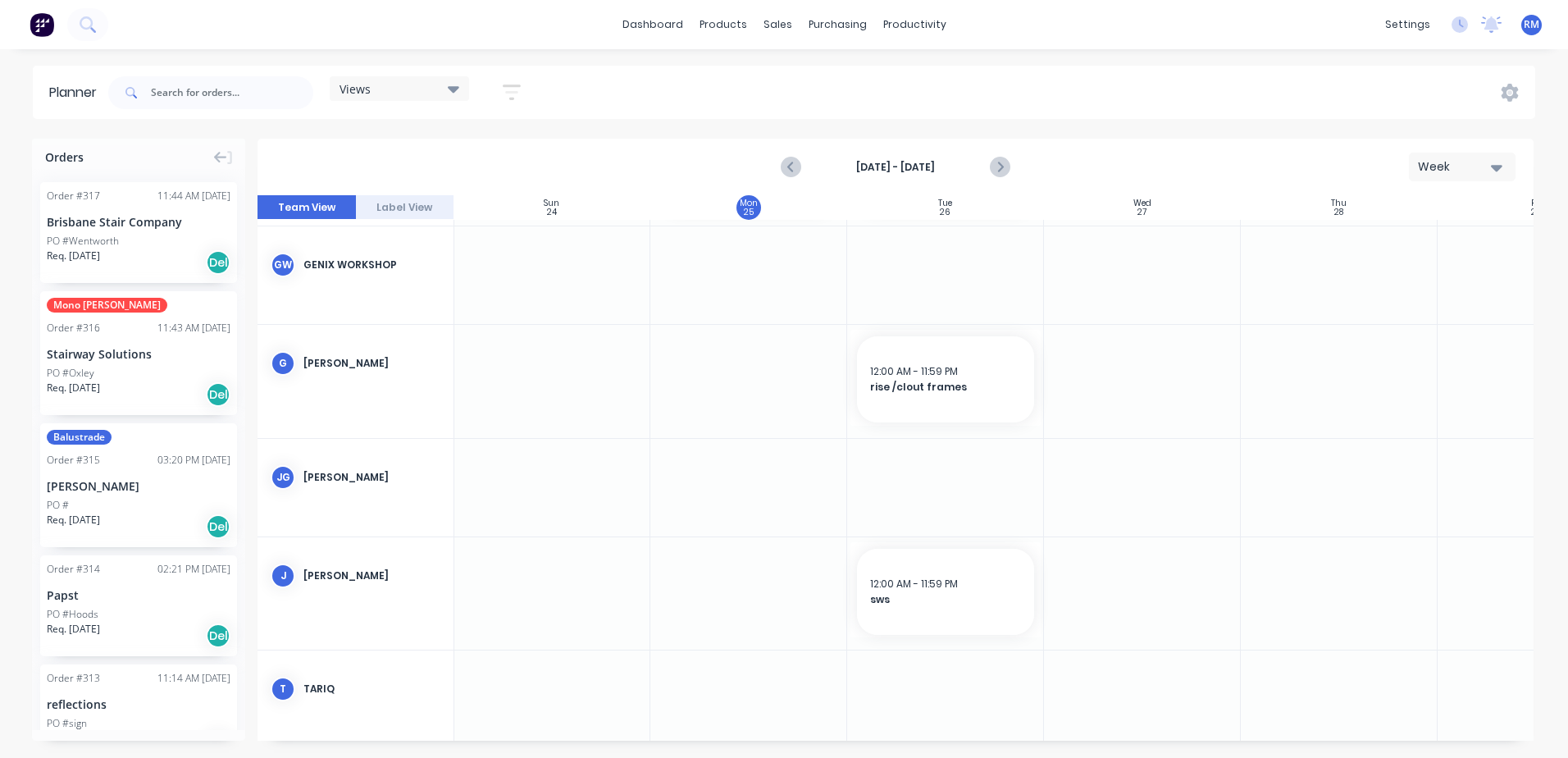
scroll to position [345, 1]
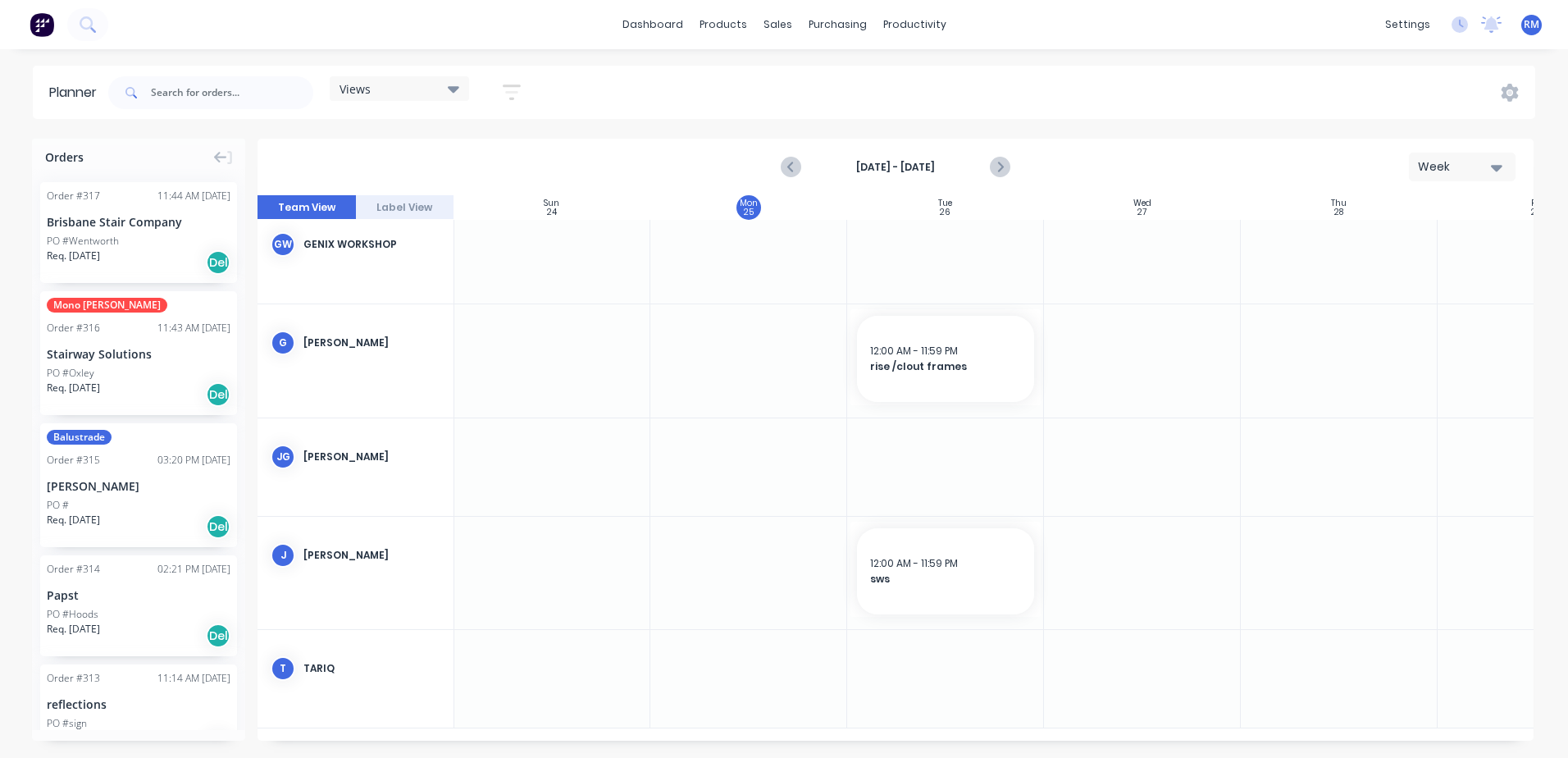
click at [740, 646] on div at bounding box center [749, 678] width 196 height 97
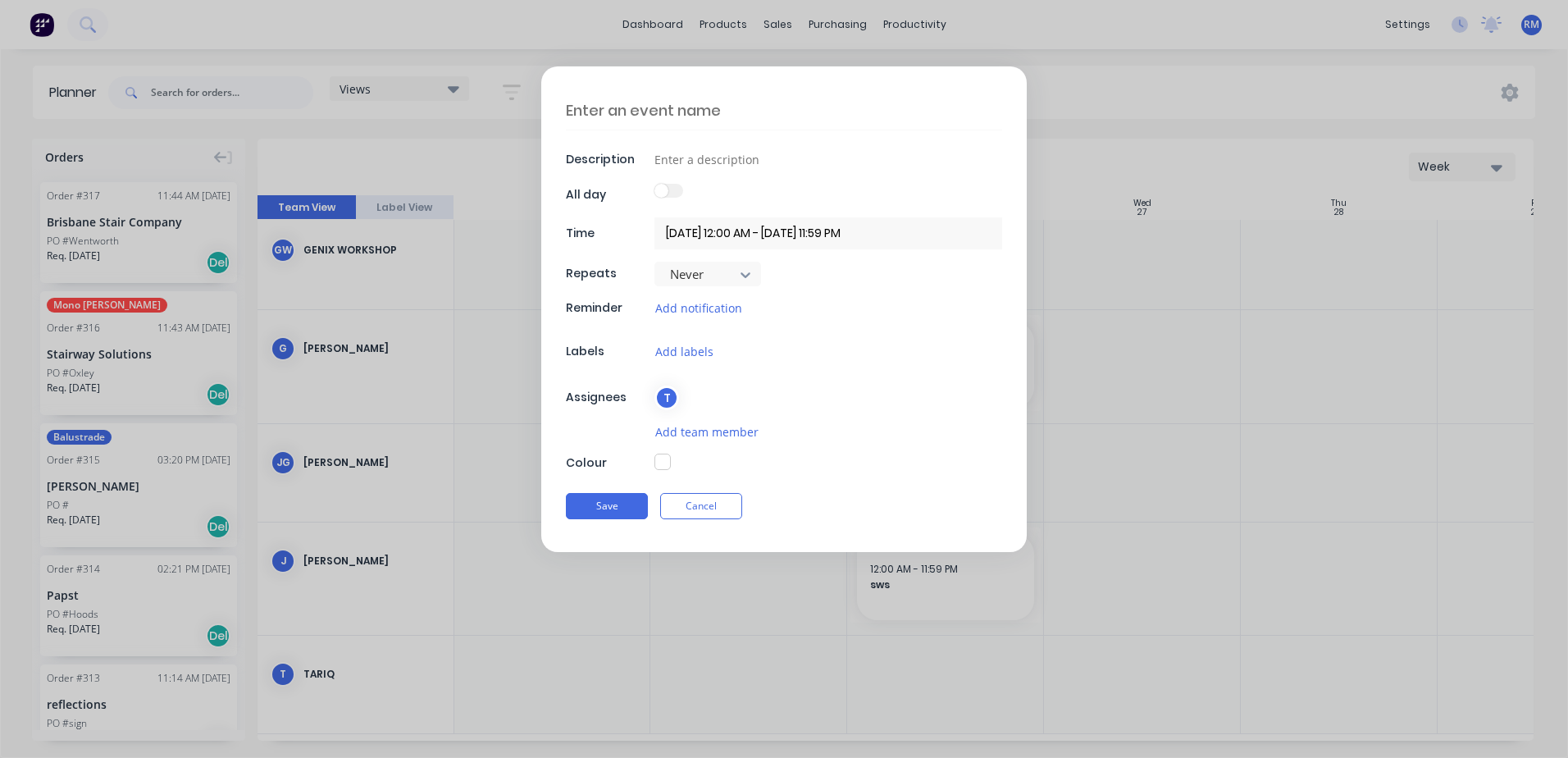
click at [679, 106] on textarea at bounding box center [784, 110] width 436 height 39
type textarea "x"
type textarea "b"
type textarea "x"
type textarea "br"
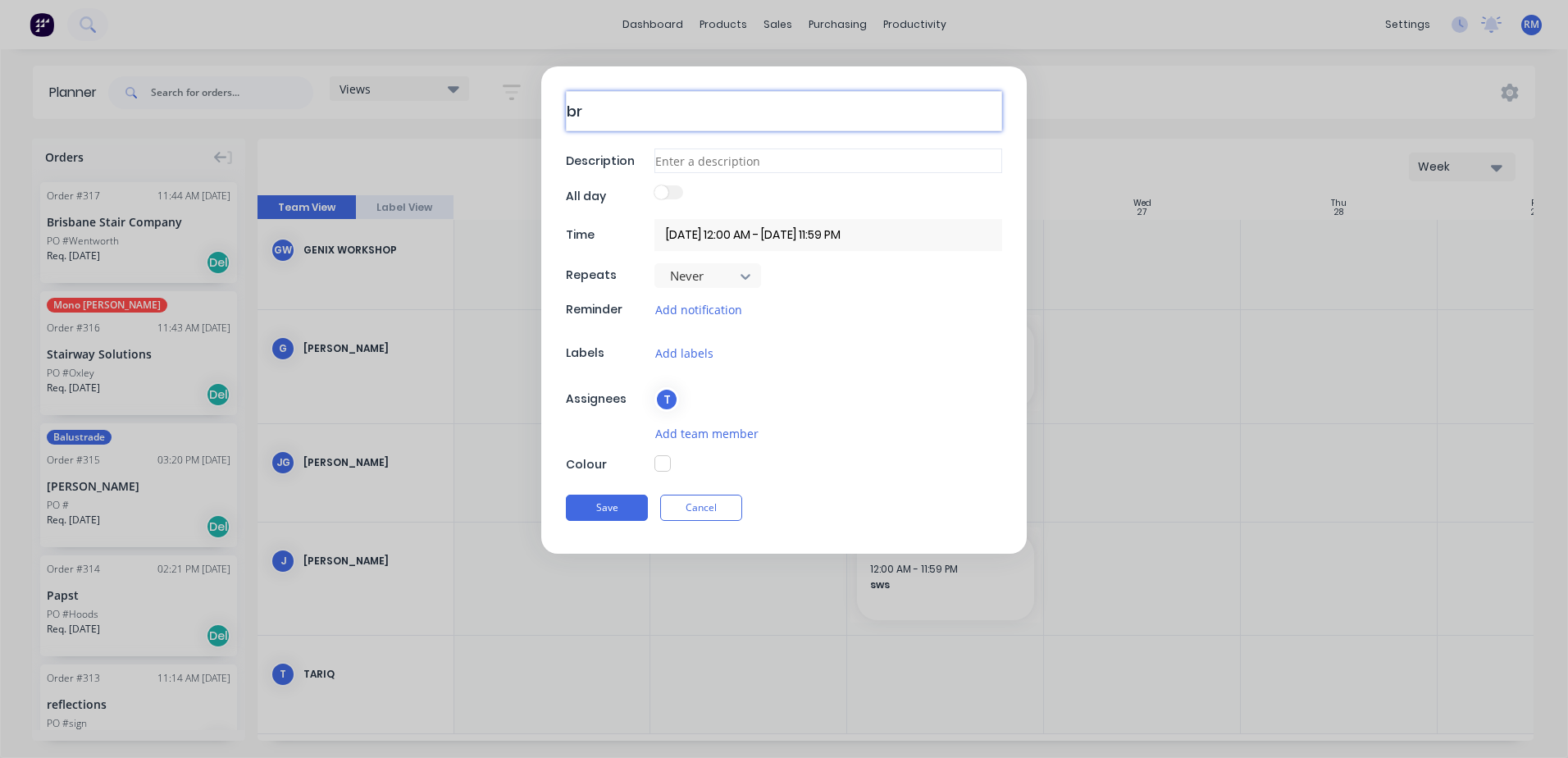
type textarea "x"
type textarea "bri"
type textarea "x"
type textarea "bris"
type textarea "x"
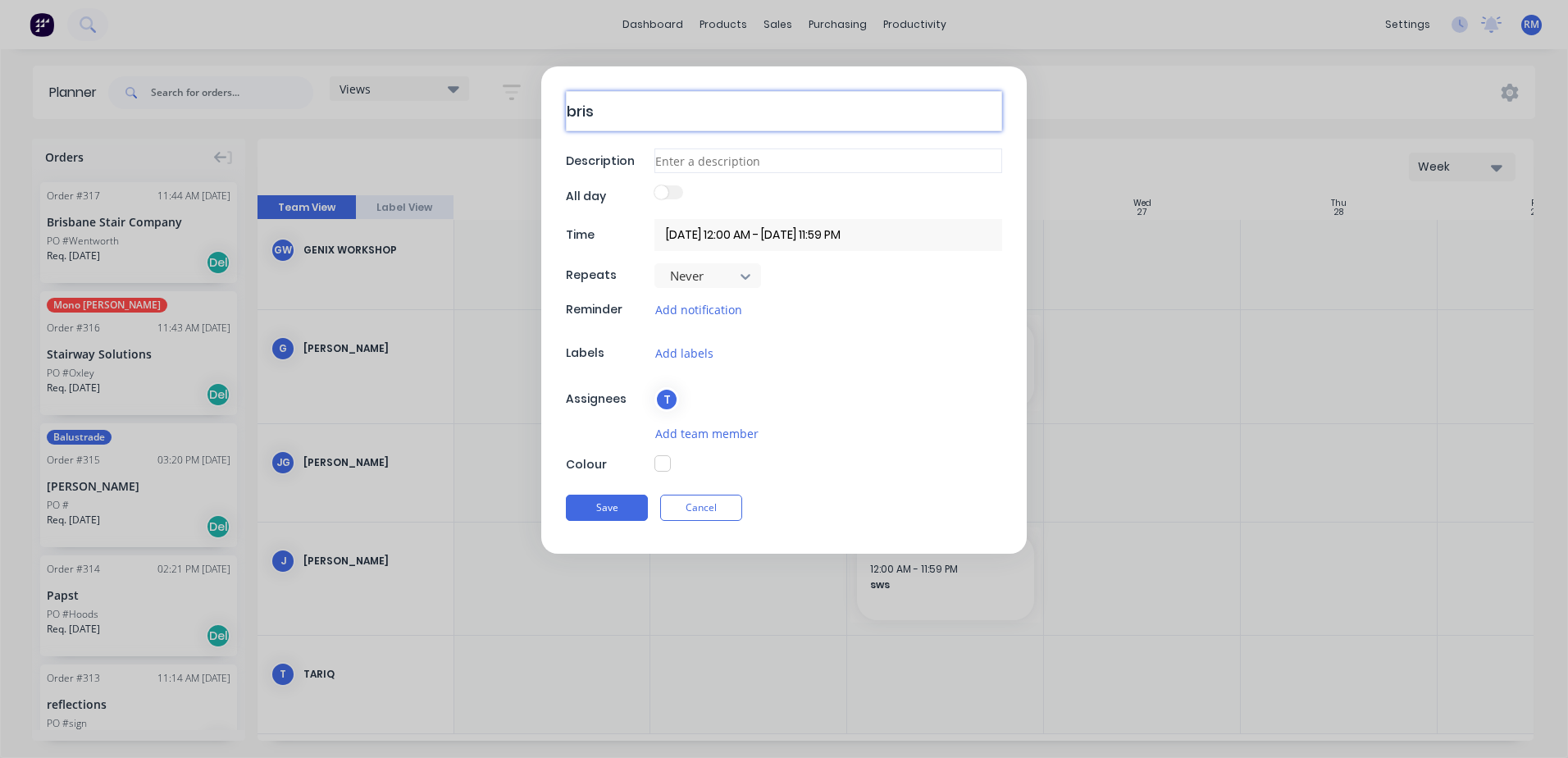
type textarea "bris"
type textarea "x"
type textarea "bris s"
type textarea "x"
type textarea "bris st"
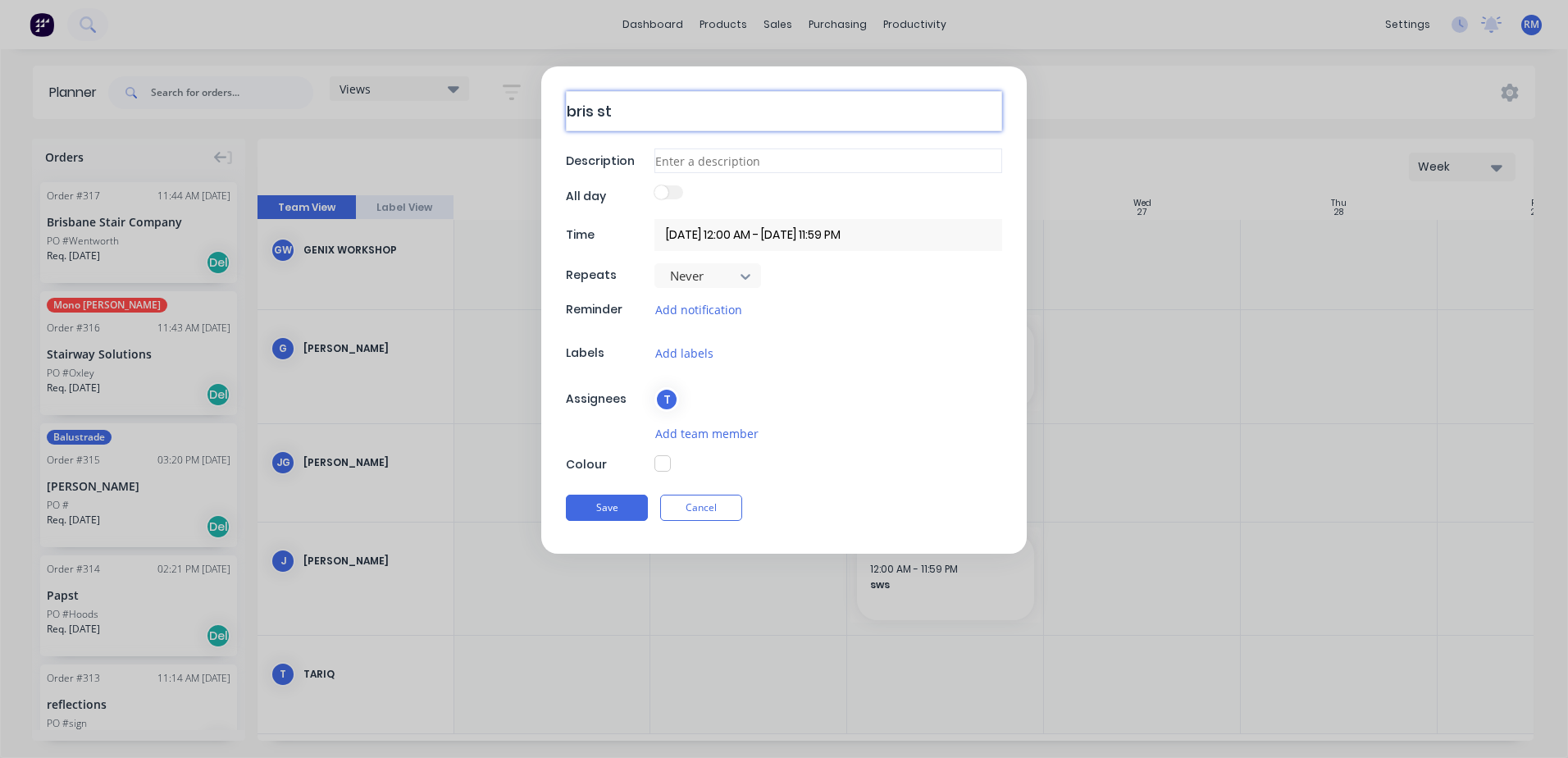
type textarea "x"
type textarea "bris sta"
type textarea "x"
type textarea "bris stai"
type textarea "x"
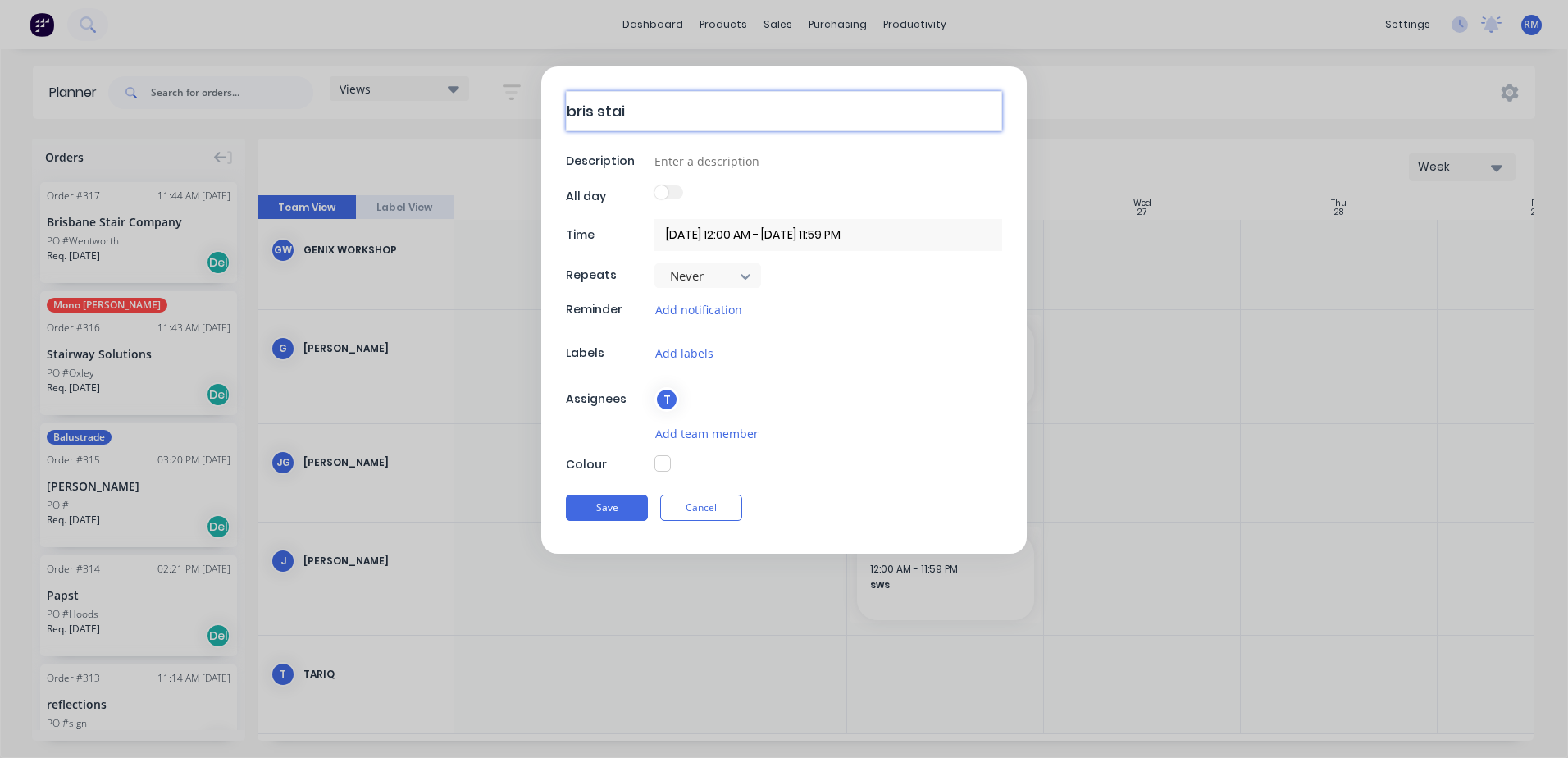
type textarea "bris stair"
type textarea "x"
type textarea "bris stairs"
click at [621, 505] on button "Save" at bounding box center [606, 506] width 82 height 27
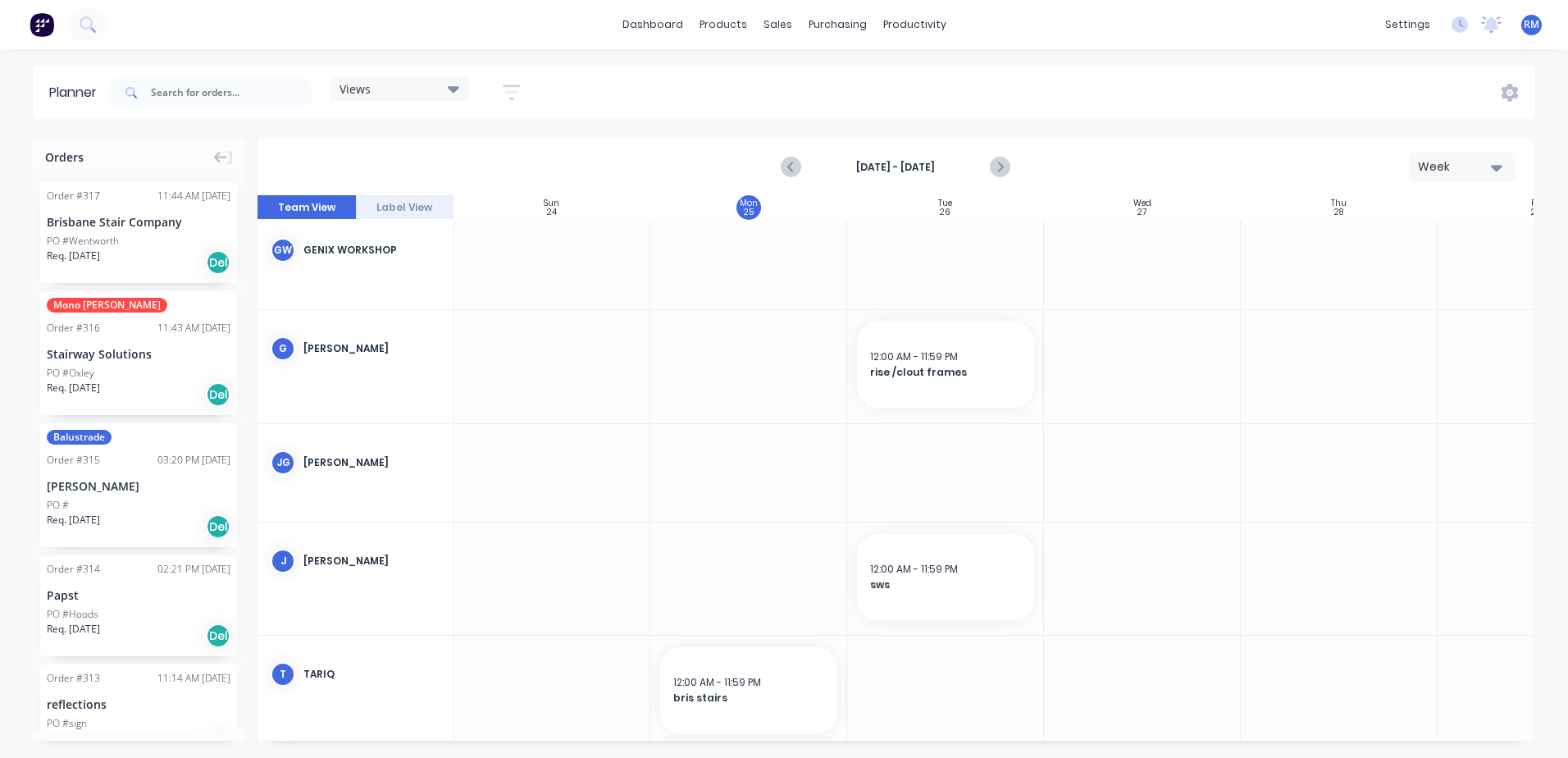
click at [898, 449] on div at bounding box center [945, 473] width 196 height 97
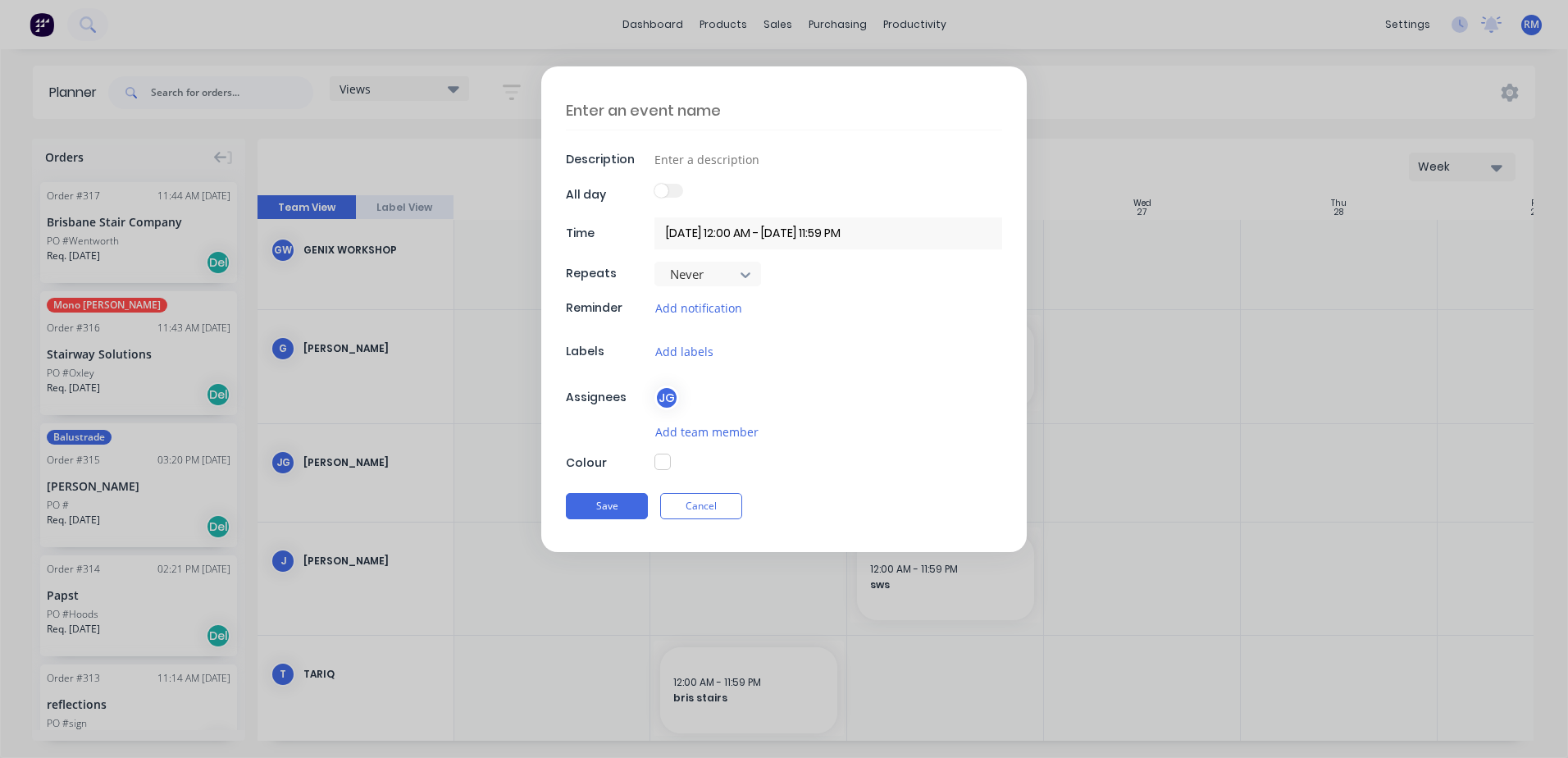
click at [717, 105] on textarea at bounding box center [784, 110] width 436 height 39
type textarea "x"
type textarea "r"
type textarea "x"
type textarea "ri"
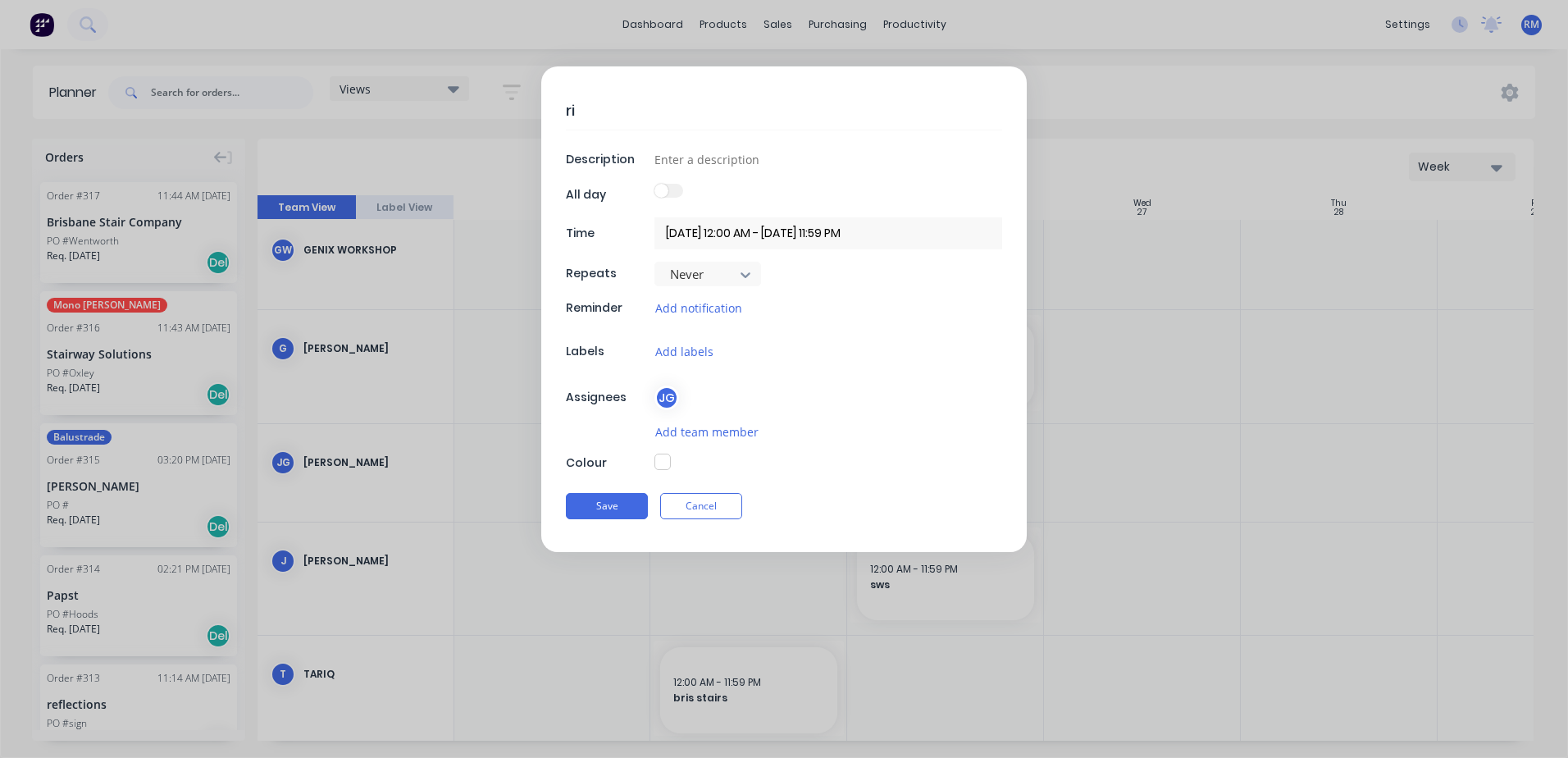
type textarea "x"
type textarea "ris"
type textarea "x"
type textarea "rise"
type textarea "x"
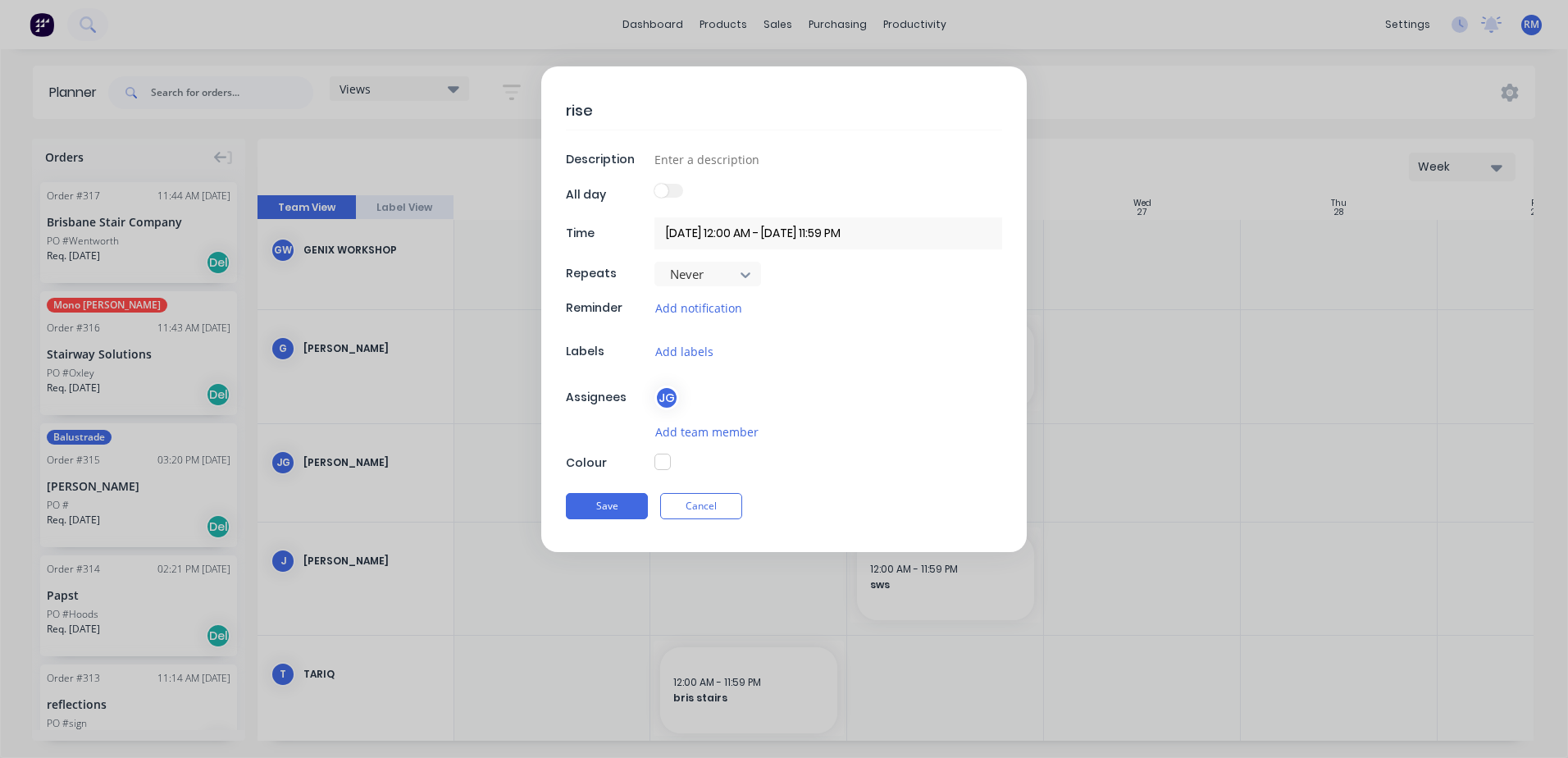
type textarea "rise"
type textarea "x"
type textarea "rise h"
type textarea "x"
type textarea "rise ho"
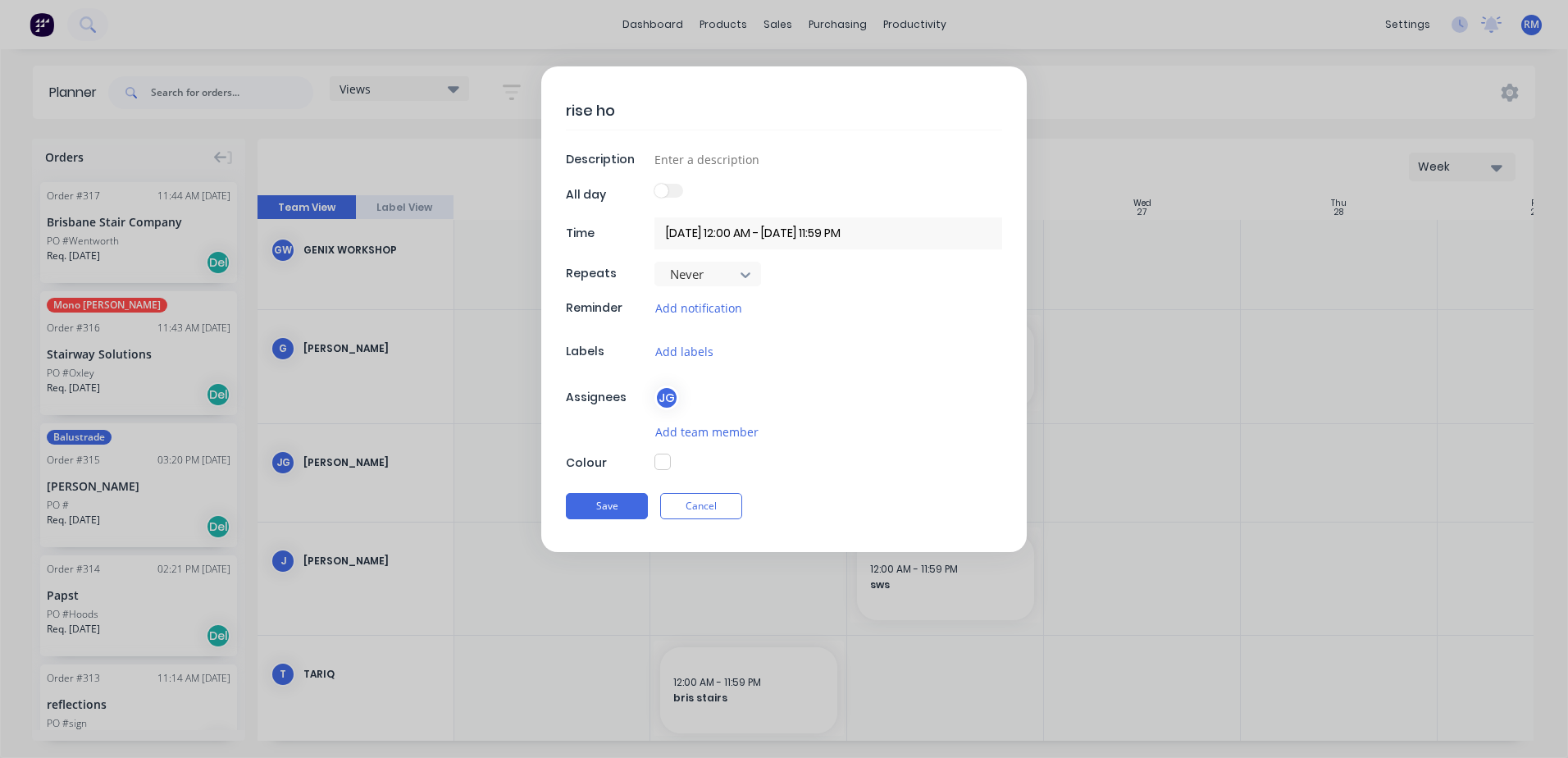
type textarea "x"
type textarea "rise hoo"
type textarea "x"
type textarea "rise hood"
click at [595, 507] on button "Save" at bounding box center [606, 506] width 82 height 27
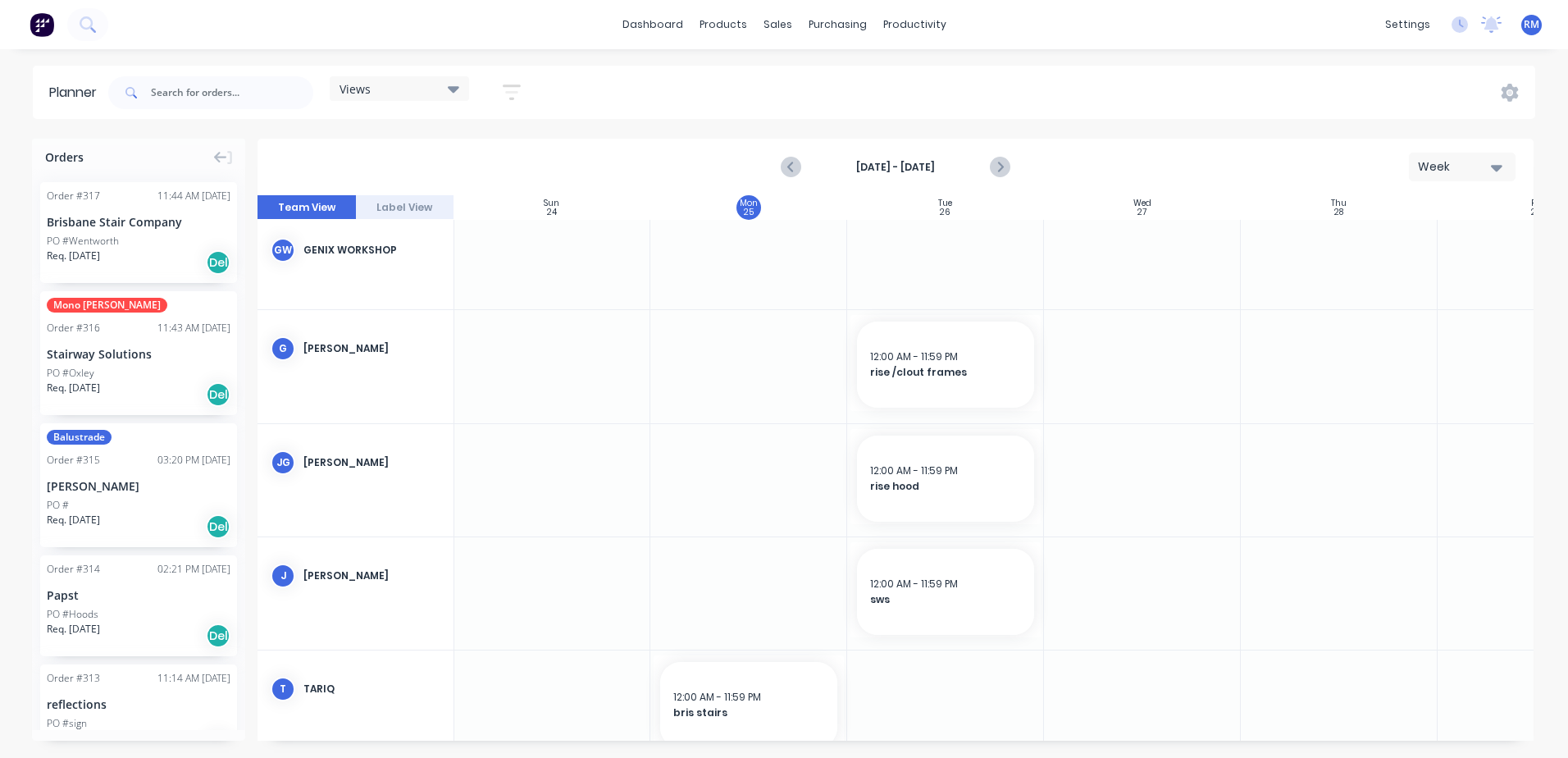
click at [920, 529] on div at bounding box center [945, 480] width 196 height 112
click at [921, 529] on div at bounding box center [945, 480] width 196 height 112
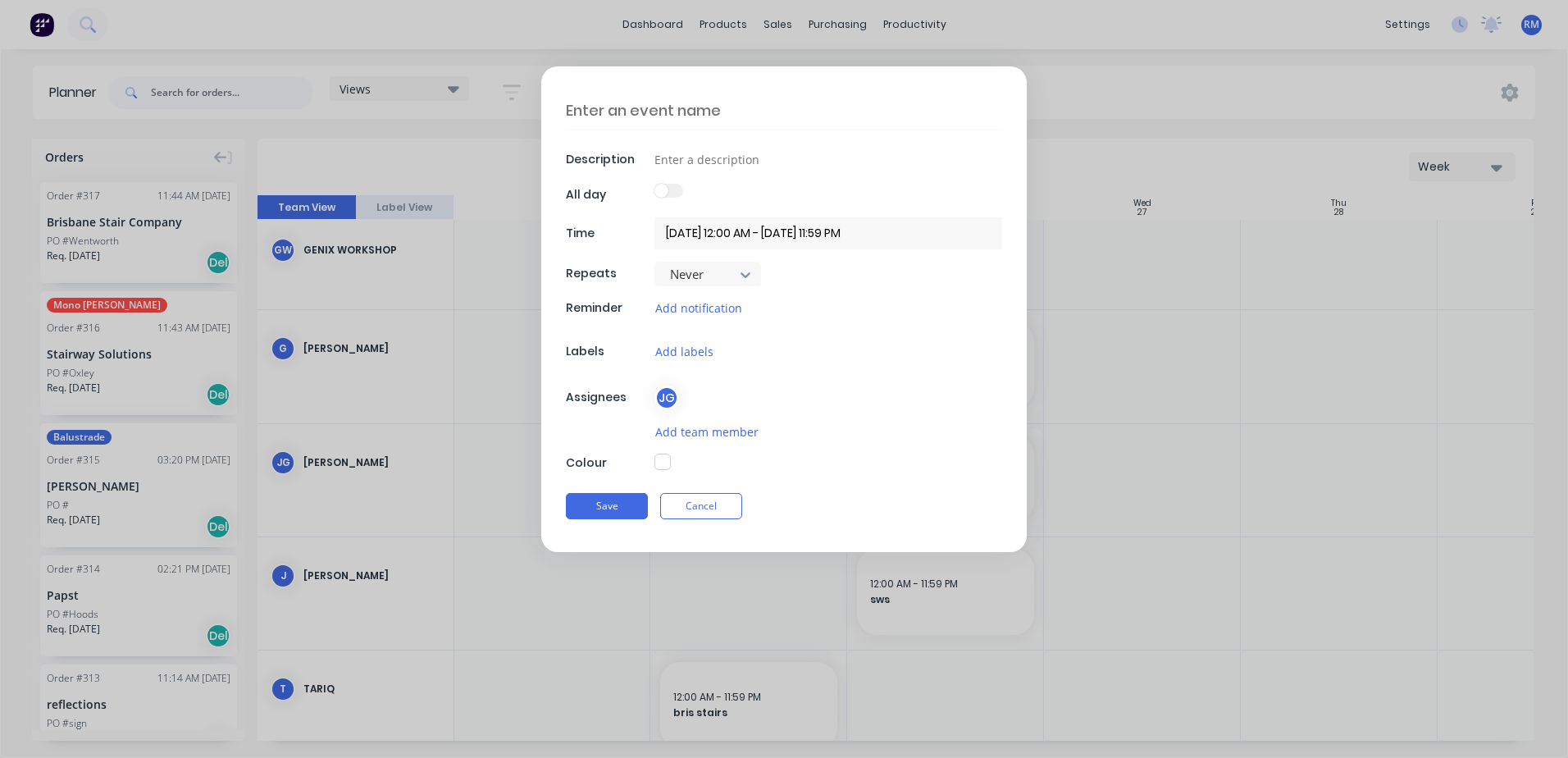
click at [729, 104] on textarea at bounding box center [784, 110] width 436 height 39
type textarea "x"
type textarea "k"
type textarea "x"
type textarea "kj"
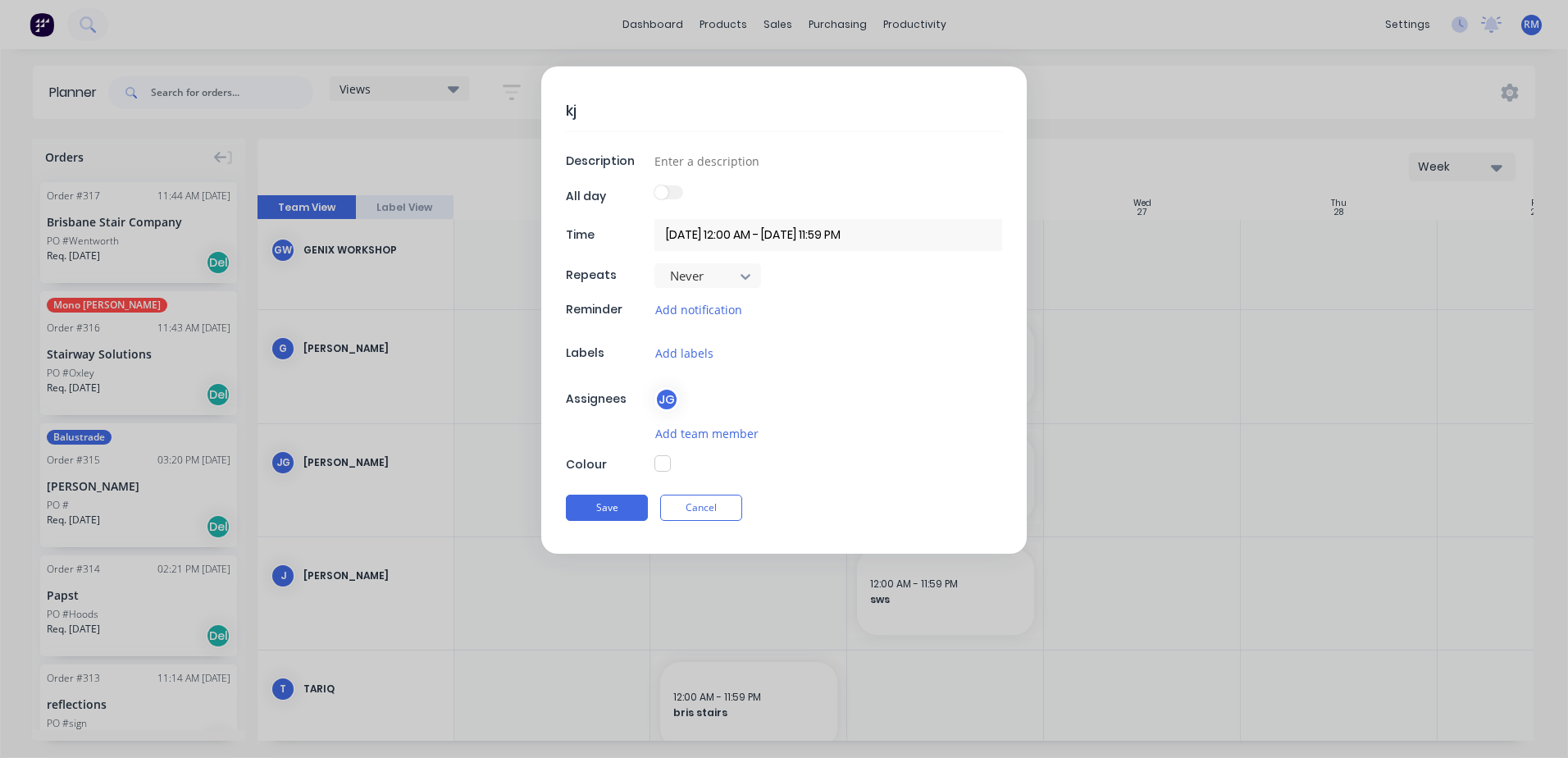
click at [633, 514] on button "Save" at bounding box center [606, 507] width 82 height 27
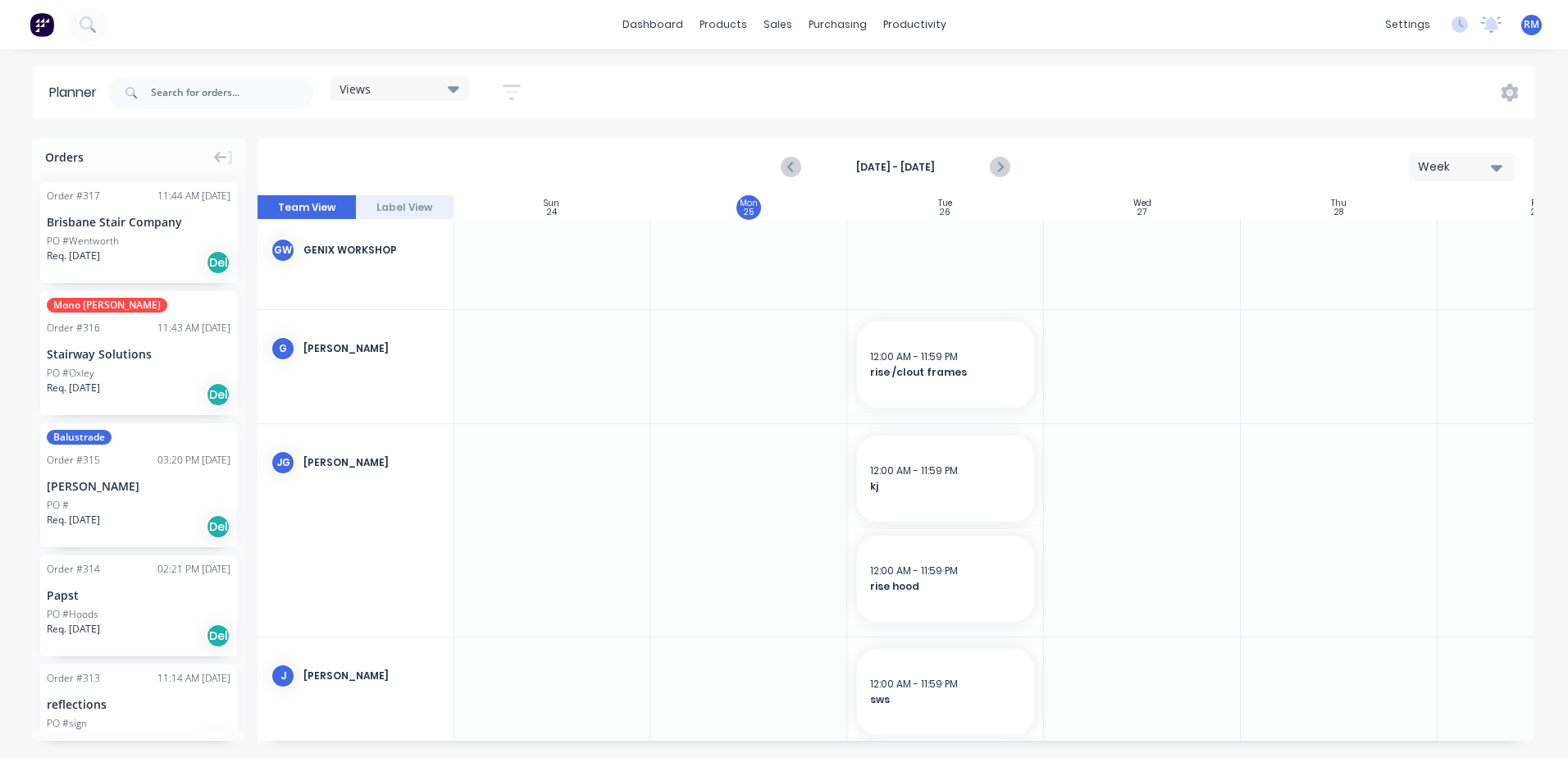
click at [1107, 468] on div at bounding box center [1142, 529] width 196 height 212
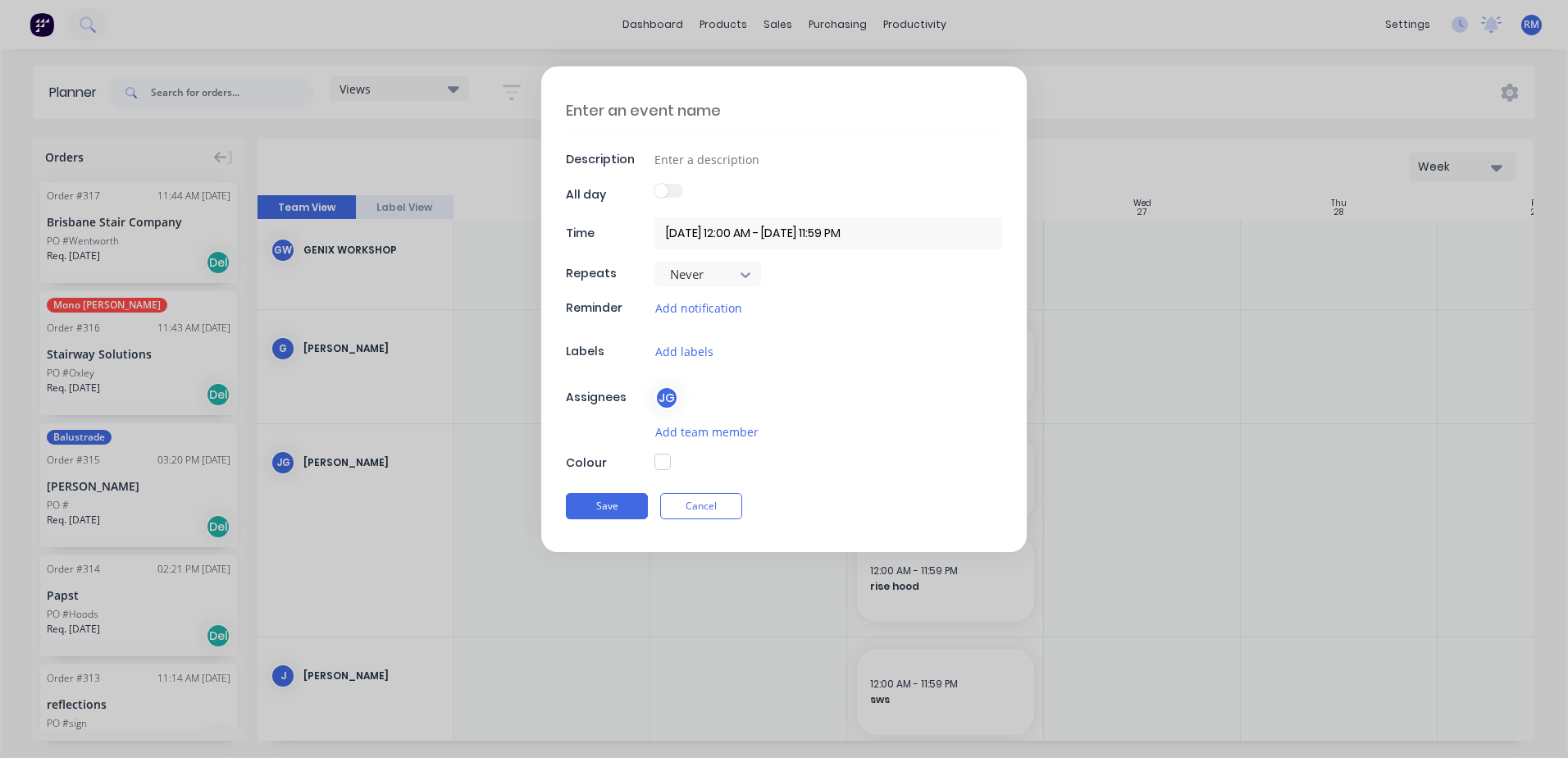
drag, startPoint x: 657, startPoint y: 114, endPoint x: 658, endPoint y: 124, distance: 10.0
click at [658, 114] on textarea at bounding box center [784, 110] width 436 height 39
type textarea "x"
type textarea "h"
type textarea "x"
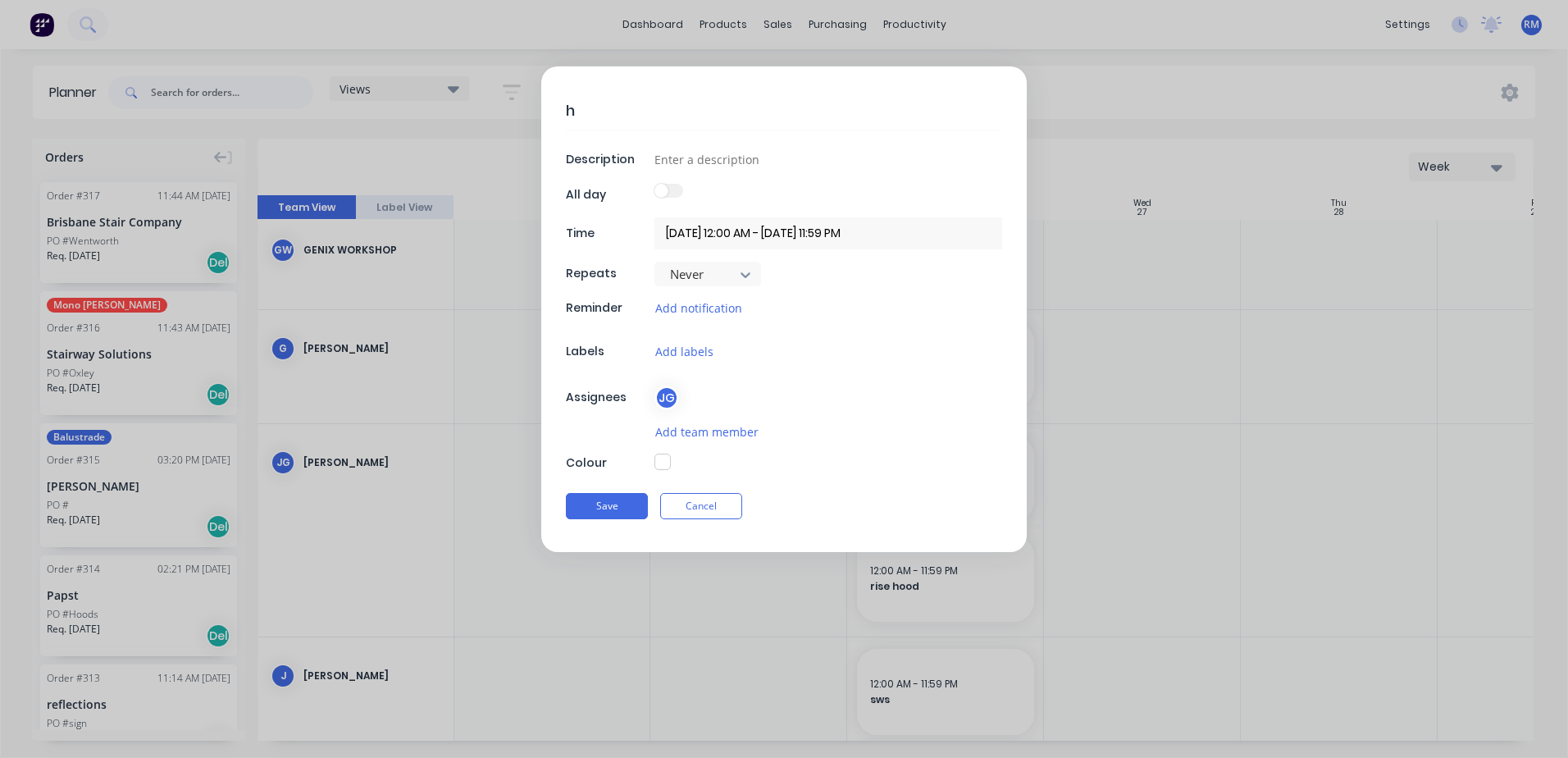
type textarea "ha"
type textarea "x"
type textarea "ham"
type textarea "x"
type textarea "haml"
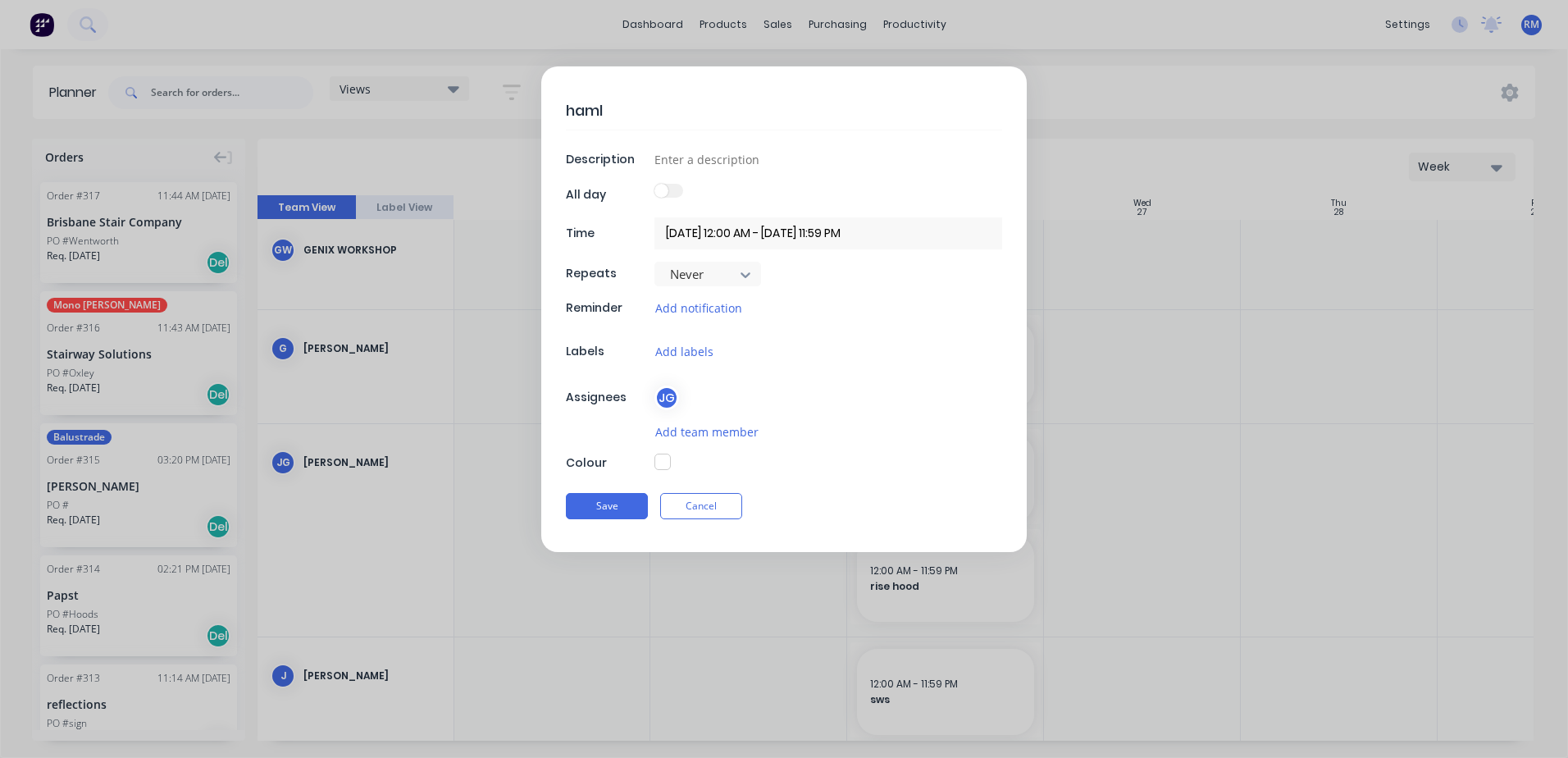
type textarea "x"
type textarea "hamle"
type textarea "x"
type textarea "hamlet"
click at [632, 507] on button "Save" at bounding box center [606, 506] width 82 height 27
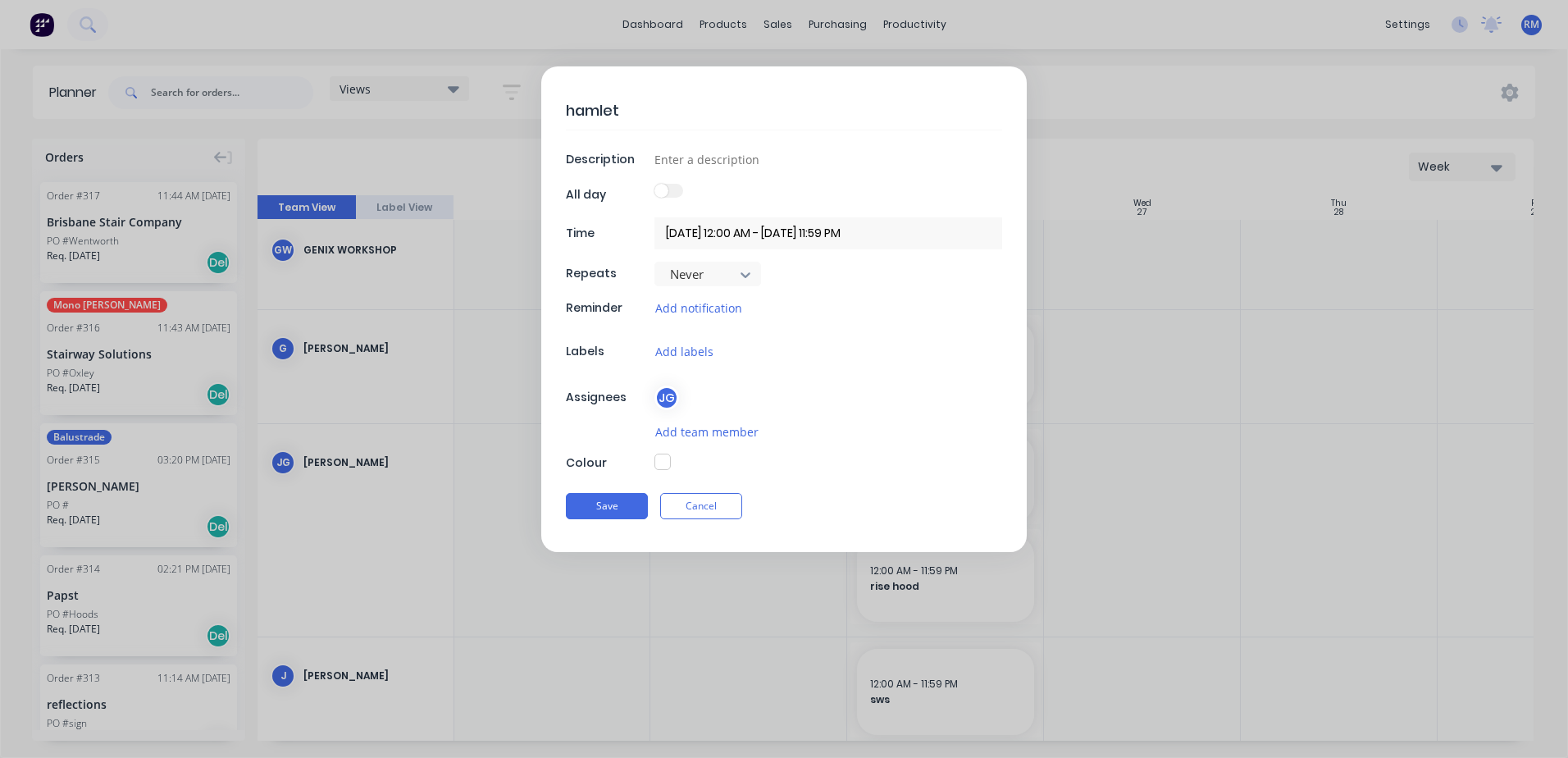
type textarea "x"
